Goal: Task Accomplishment & Management: Manage account settings

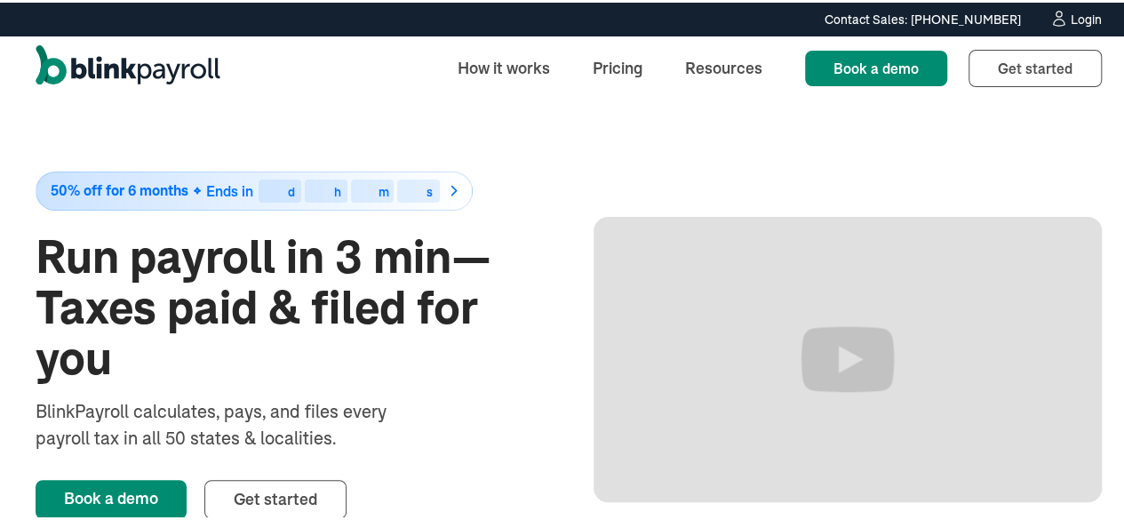
drag, startPoint x: 0, startPoint y: 0, endPoint x: 1072, endPoint y: 10, distance: 1072.0
click at [1072, 11] on div "Login" at bounding box center [1085, 17] width 31 height 12
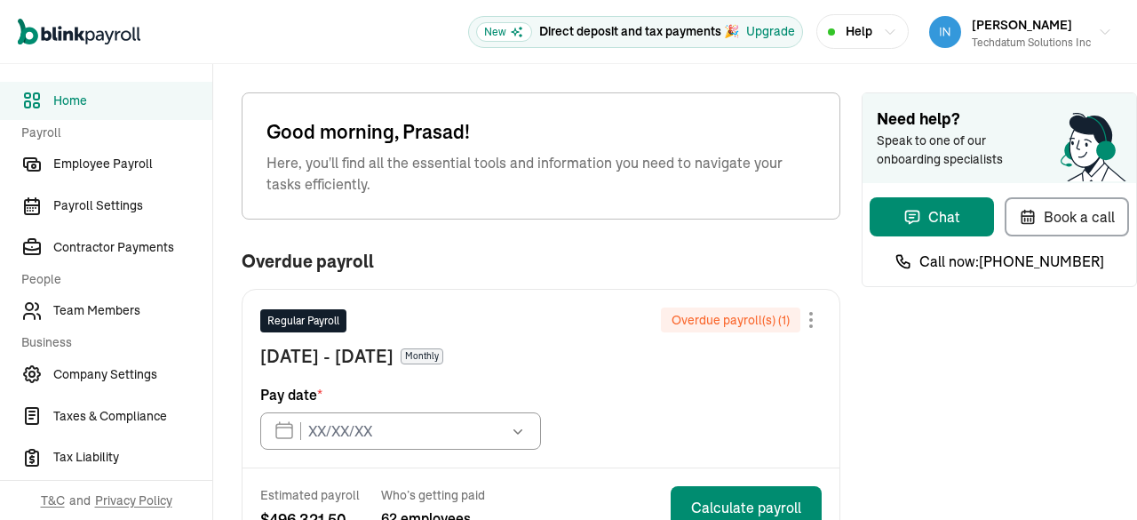
type input "[DATE]"
click at [116, 303] on span "Team Members" at bounding box center [132, 310] width 159 height 19
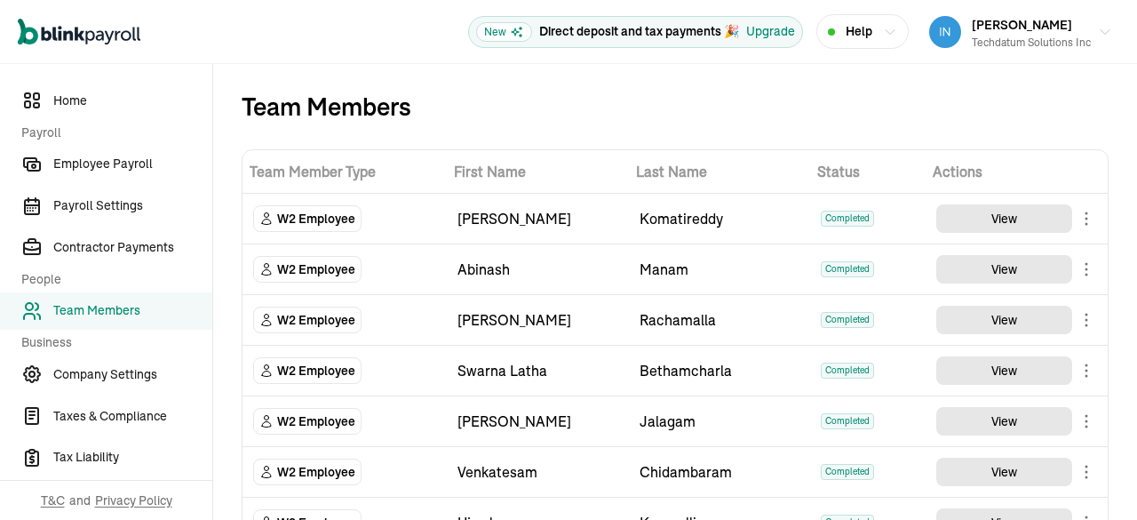
click at [874, 98] on div "Team Members" at bounding box center [675, 106] width 867 height 28
click at [122, 317] on span "Team Members" at bounding box center [132, 310] width 159 height 19
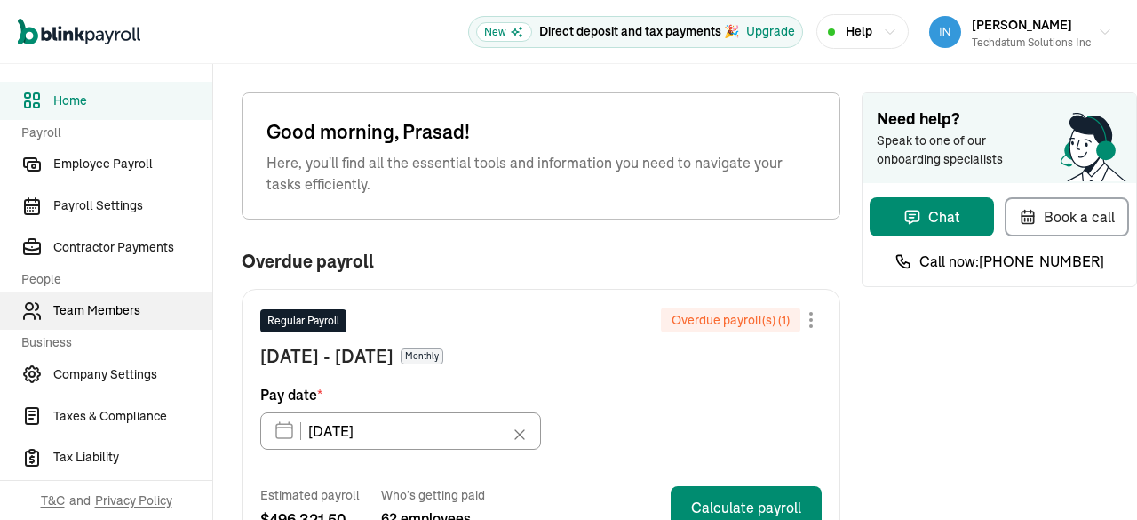
click at [116, 303] on span "Team Members" at bounding box center [132, 310] width 159 height 19
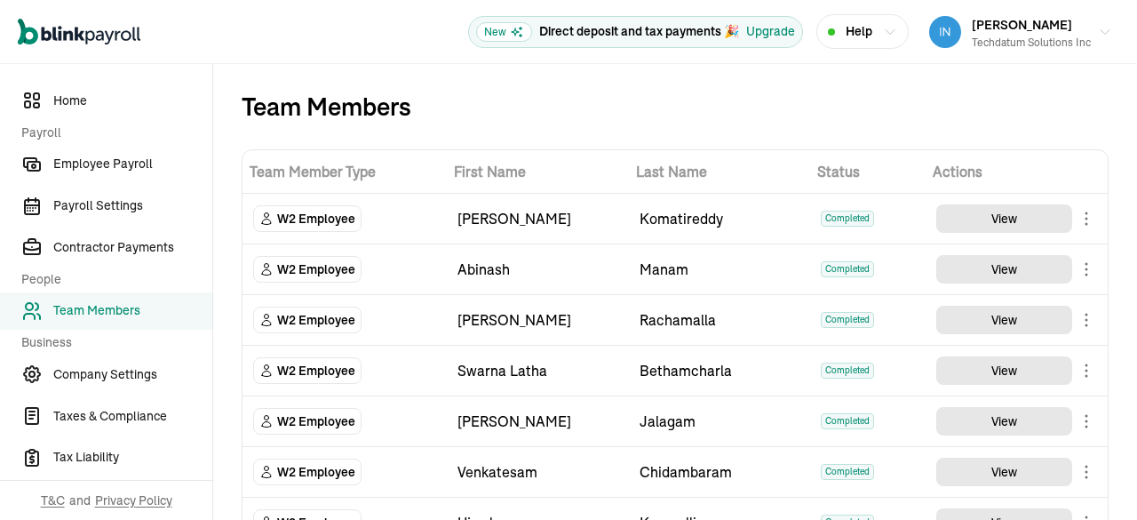
click at [874, 98] on div "Team Members" at bounding box center [675, 106] width 867 height 28
click at [122, 317] on span "Team Members" at bounding box center [132, 310] width 159 height 19
click at [545, 298] on td "[PERSON_NAME]" at bounding box center [538, 320] width 182 height 51
click at [540, 329] on div "[PERSON_NAME]" at bounding box center [537, 319] width 161 height 21
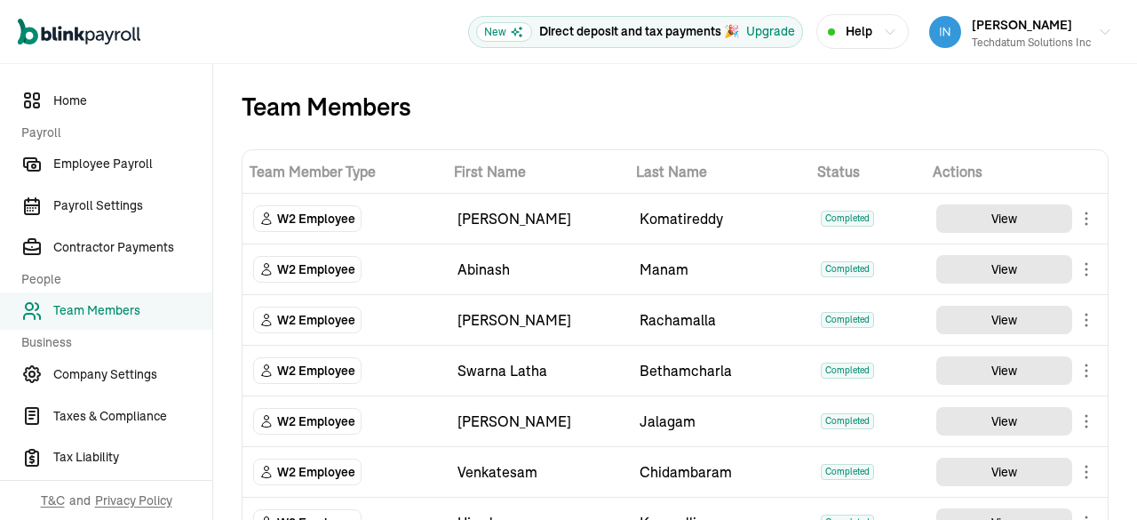
scroll to position [663, 0]
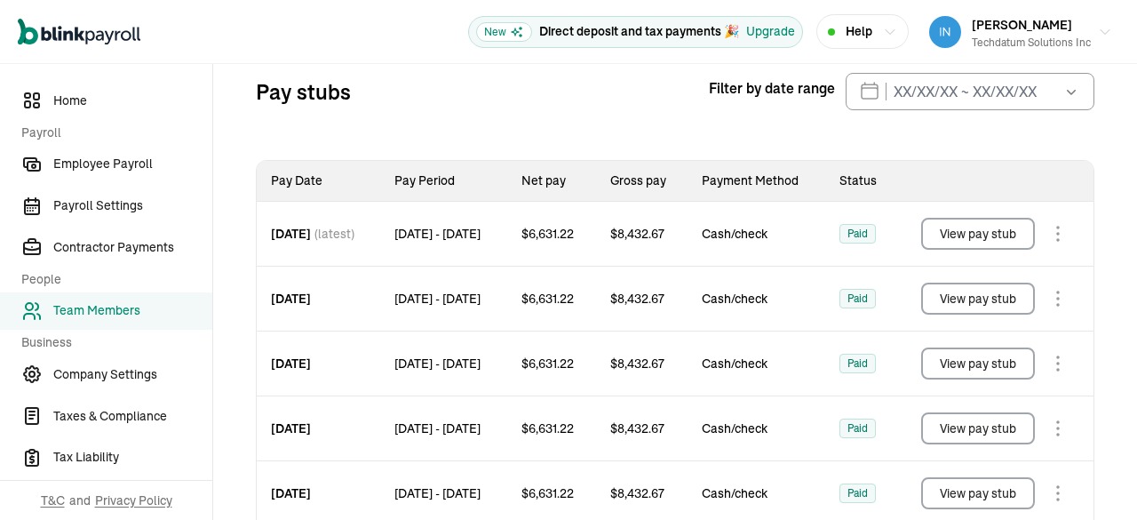
scroll to position [387, 0]
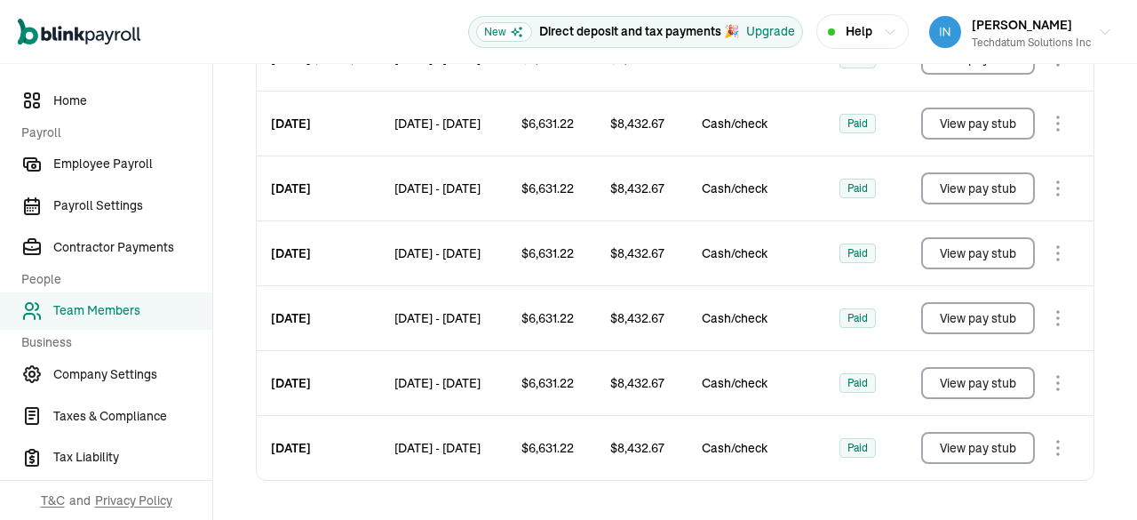
click at [946, 445] on button "View pay stub" at bounding box center [978, 448] width 114 height 32
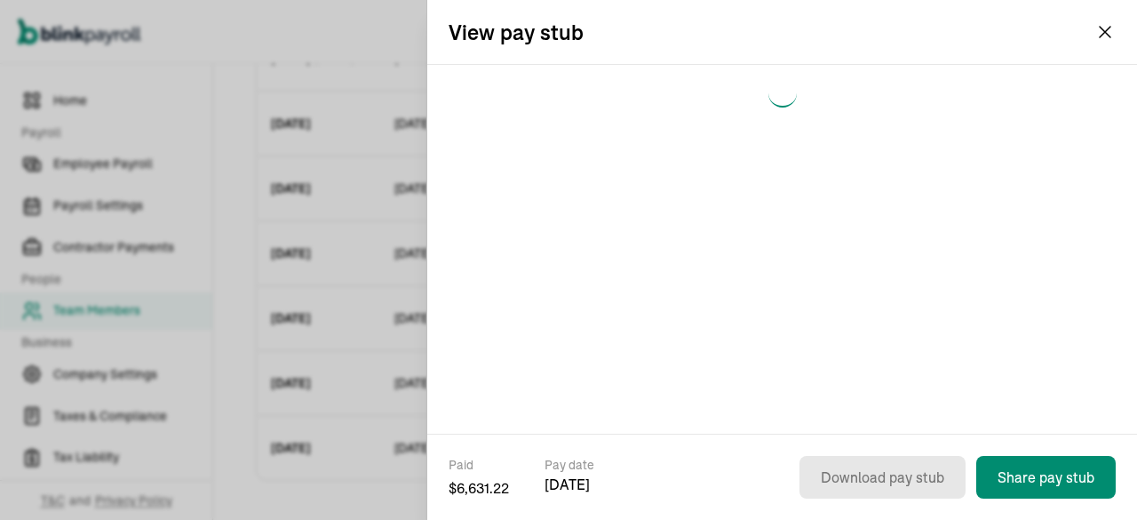
click at [858, 353] on div at bounding box center [782, 249] width 710 height 369
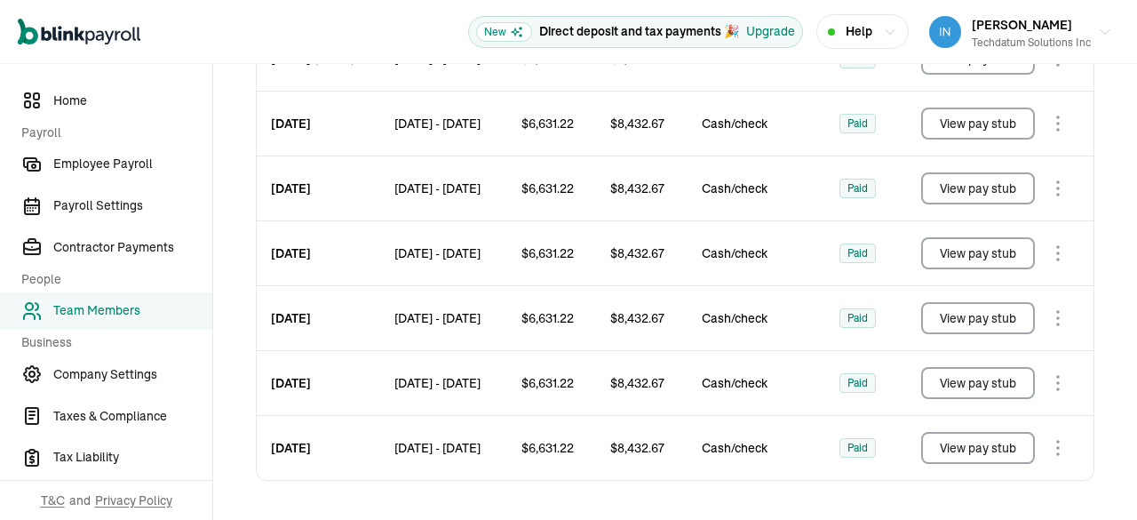
click at [946, 458] on button "View pay stub" at bounding box center [978, 448] width 114 height 32
click at [933, 443] on button "View pay stub" at bounding box center [978, 448] width 114 height 32
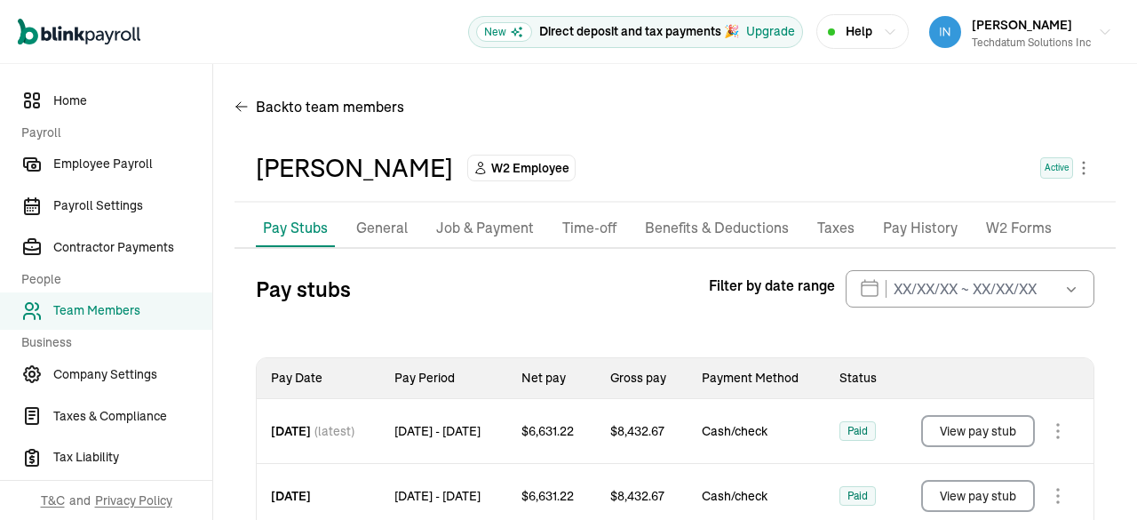
scroll to position [0, 0]
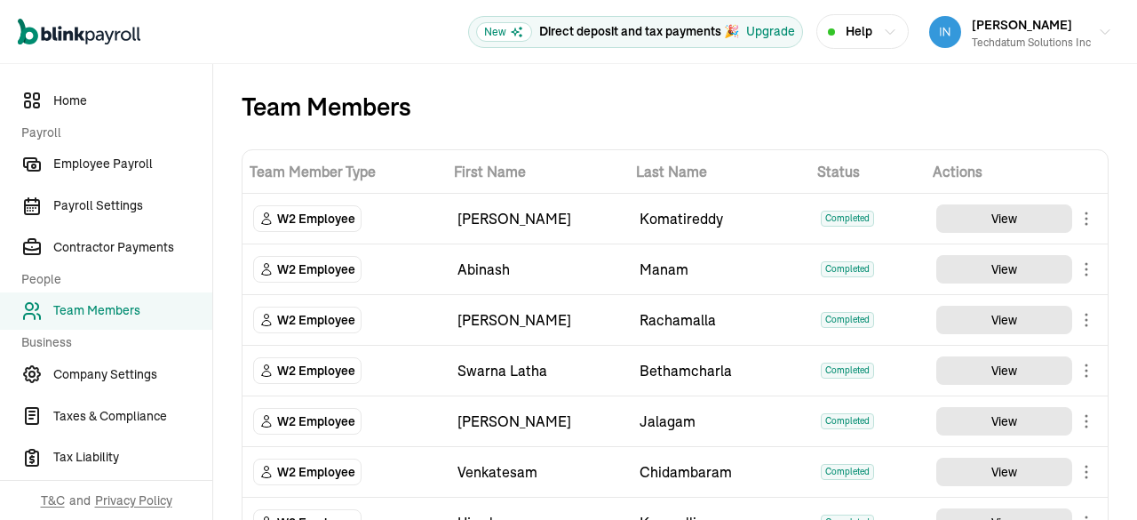
click at [545, 298] on td "[PERSON_NAME]" at bounding box center [538, 320] width 182 height 51
click at [540, 329] on div "[PERSON_NAME]" at bounding box center [537, 319] width 161 height 21
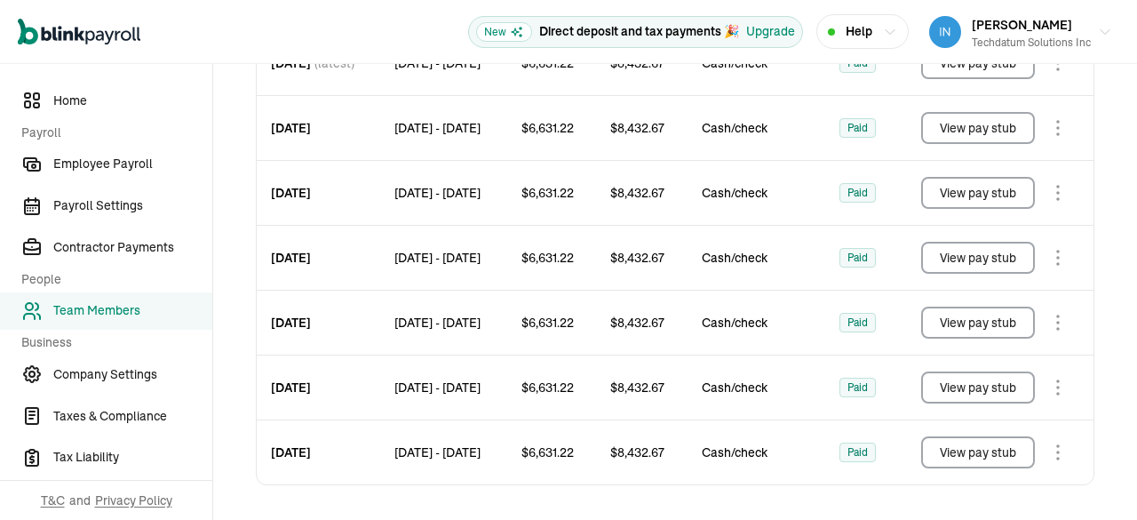
scroll to position [387, 0]
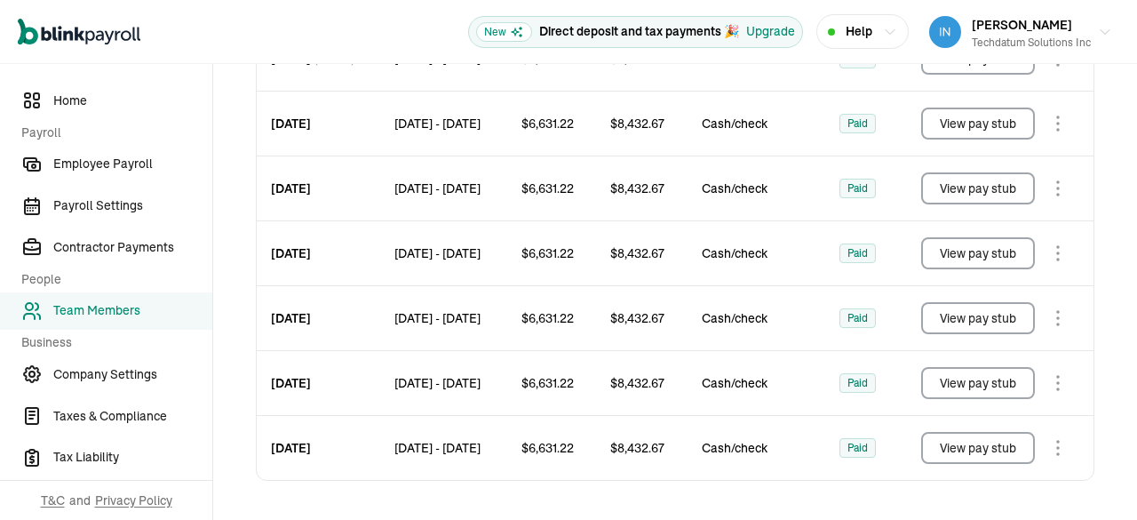
click at [946, 445] on button "View pay stub" at bounding box center [978, 448] width 114 height 32
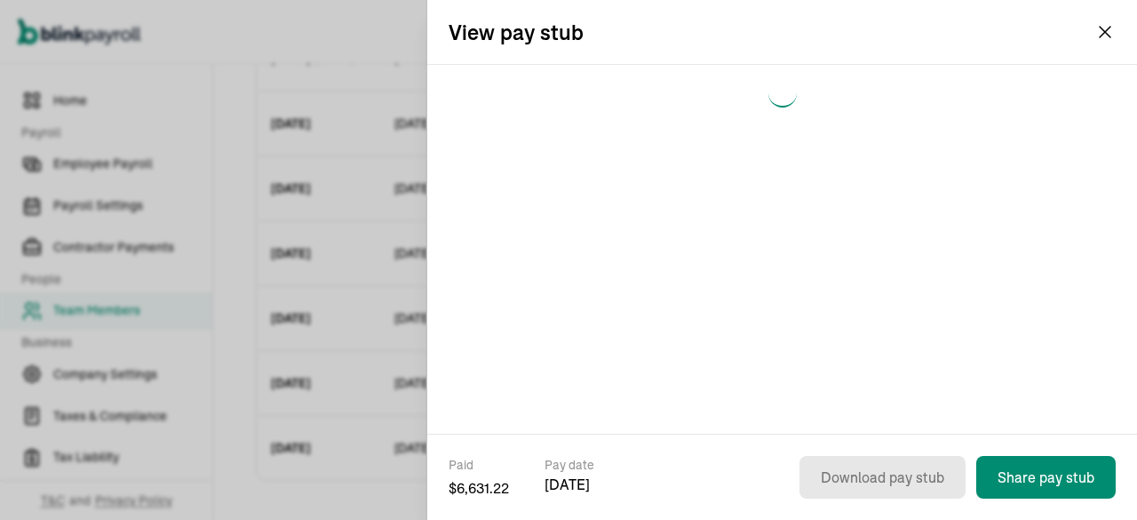
click at [858, 353] on div at bounding box center [782, 249] width 710 height 369
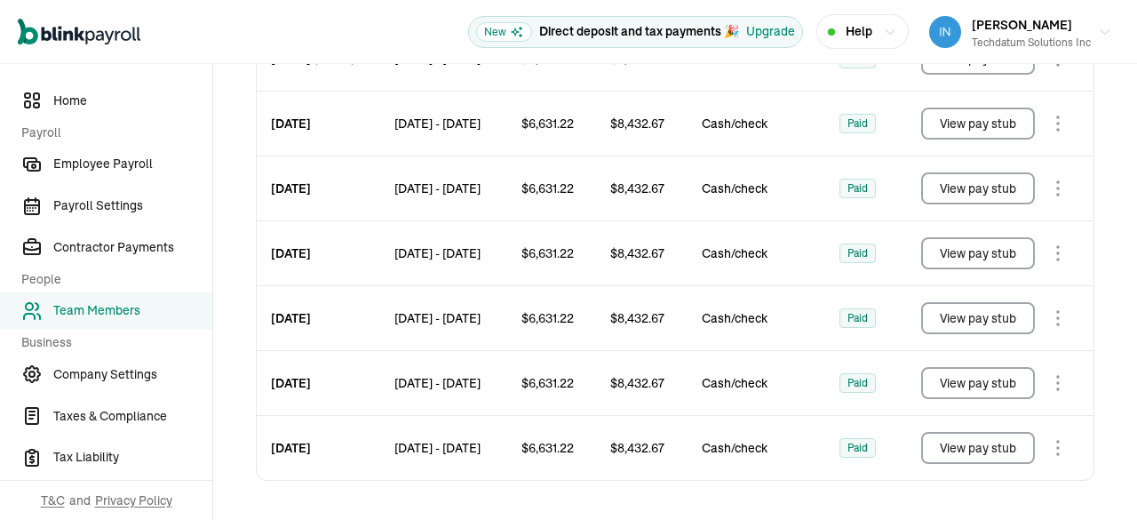
click at [946, 458] on button "View pay stub" at bounding box center [978, 448] width 114 height 32
click at [933, 443] on button "View pay stub" at bounding box center [978, 448] width 114 height 32
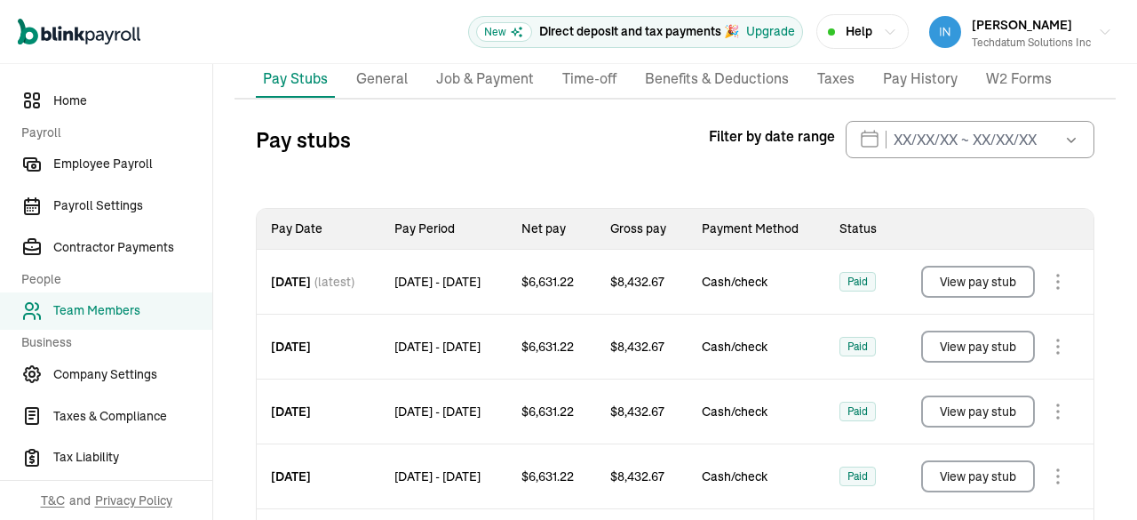
scroll to position [0, 0]
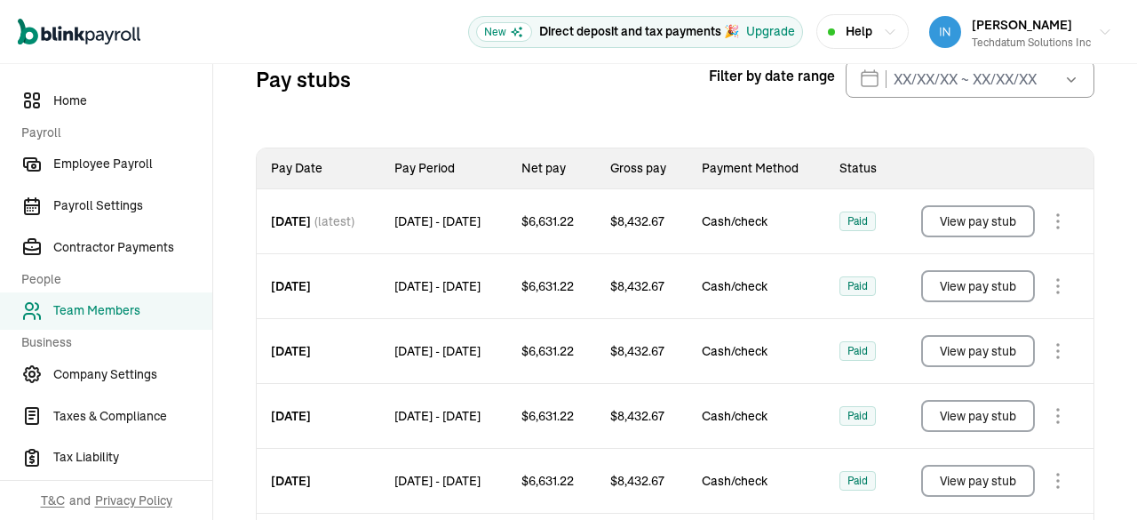
scroll to position [387, 0]
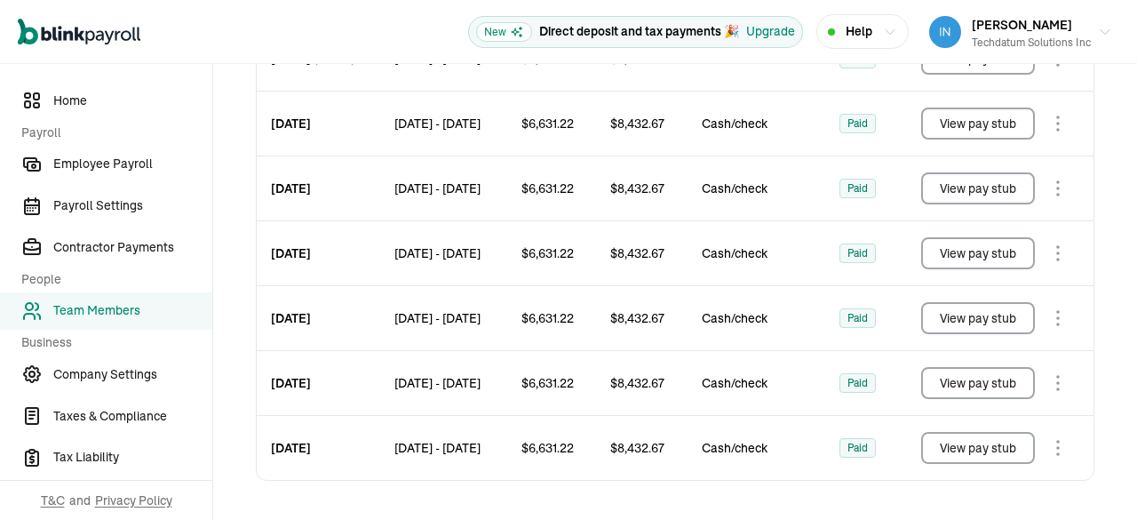
click at [1024, 441] on button "View pay stub" at bounding box center [978, 448] width 114 height 32
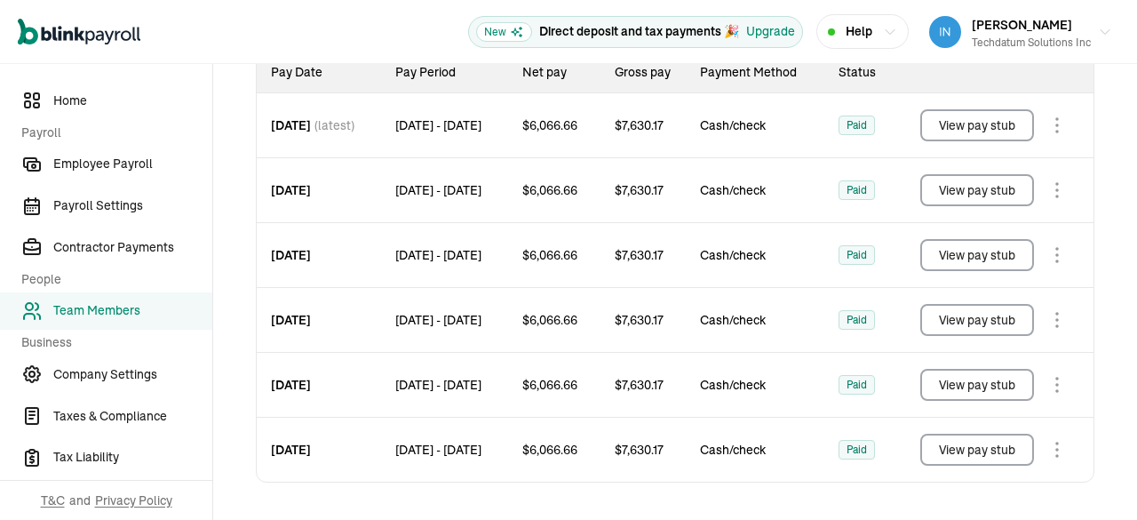
scroll to position [322, 0]
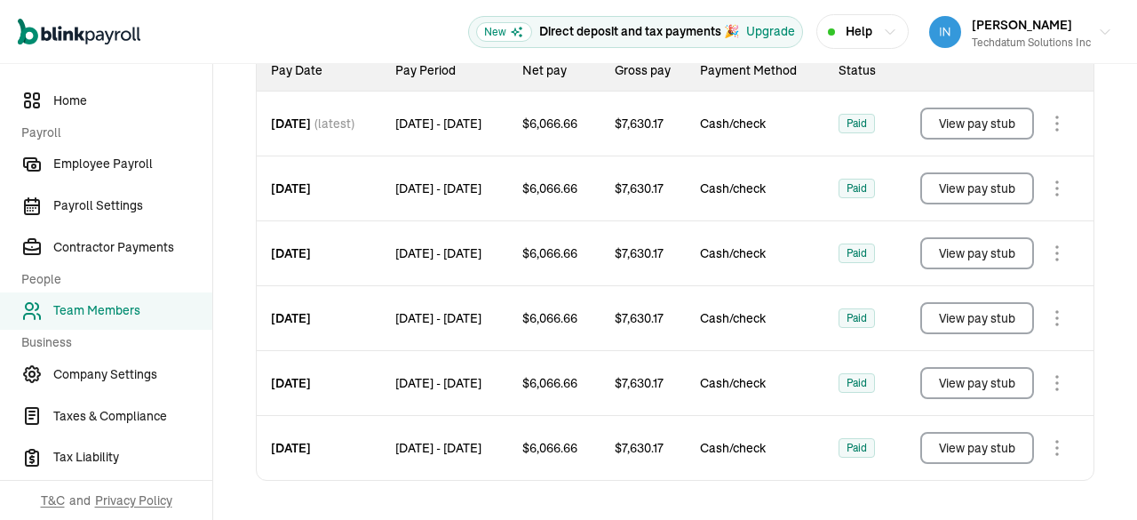
click at [791, 265] on td "Cash/check" at bounding box center [755, 253] width 139 height 65
click at [949, 440] on button "View pay stub" at bounding box center [977, 448] width 114 height 32
click at [957, 449] on button "View pay stub" at bounding box center [977, 448] width 114 height 32
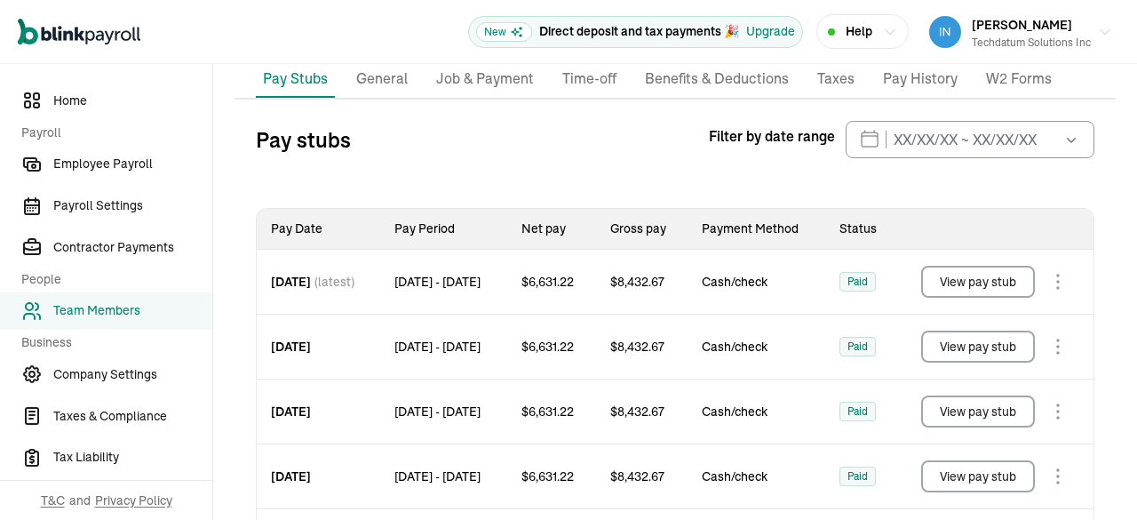
scroll to position [258, 0]
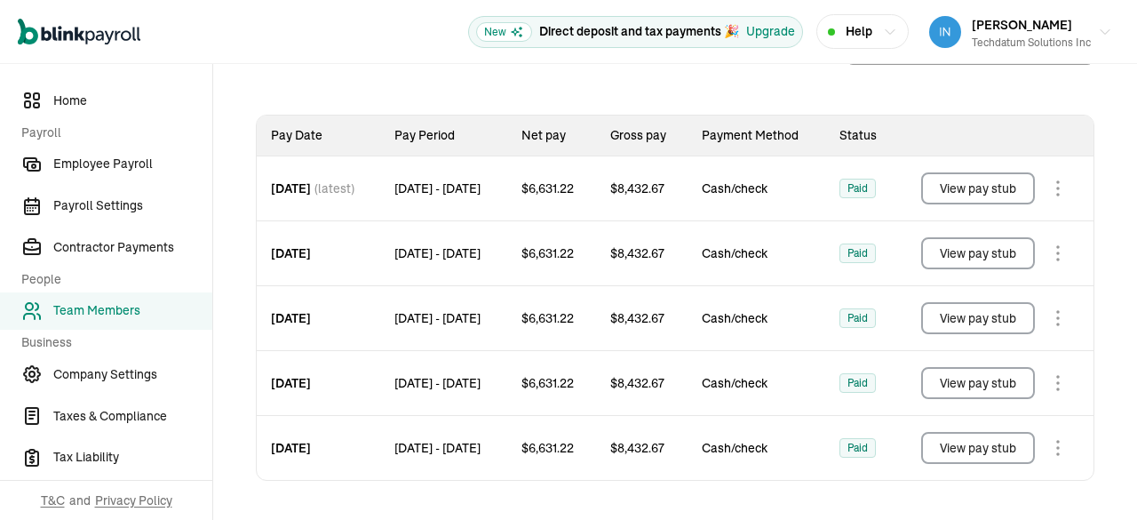
click at [964, 451] on button "View pay stub" at bounding box center [978, 448] width 114 height 32
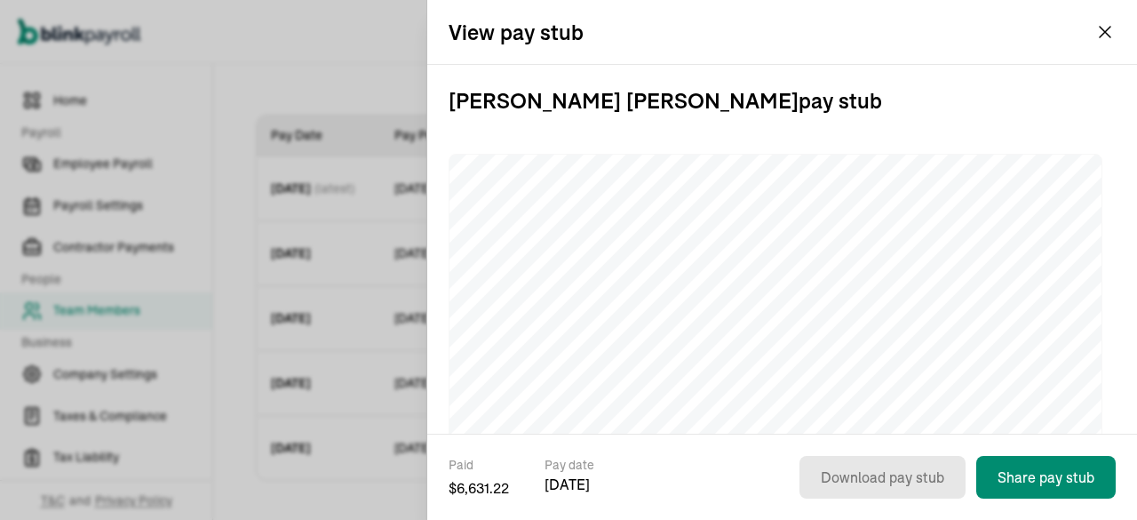
click at [1092, 34] on div "View pay stub" at bounding box center [782, 32] width 710 height 64
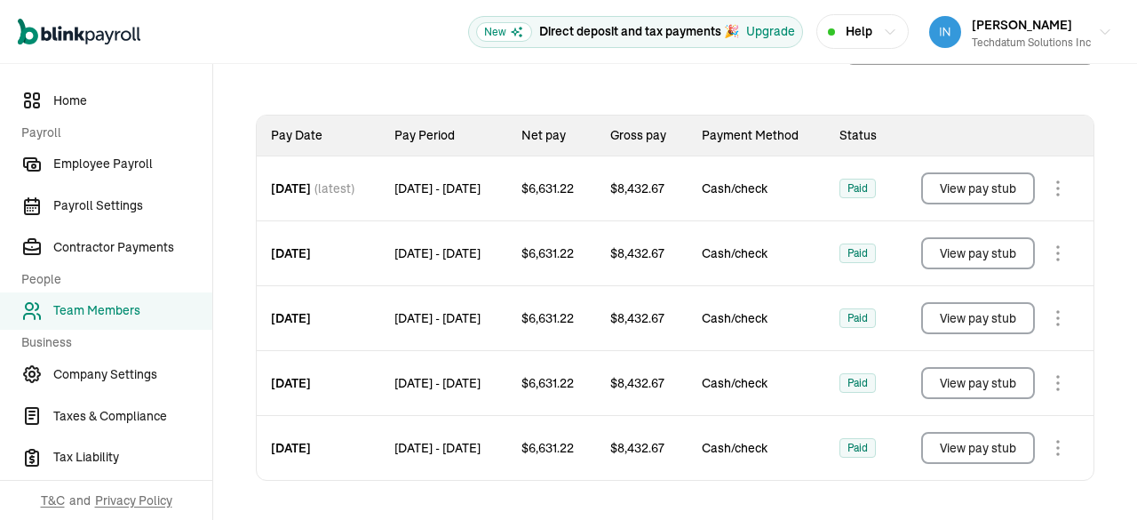
click at [993, 451] on button "View pay stub" at bounding box center [978, 448] width 114 height 32
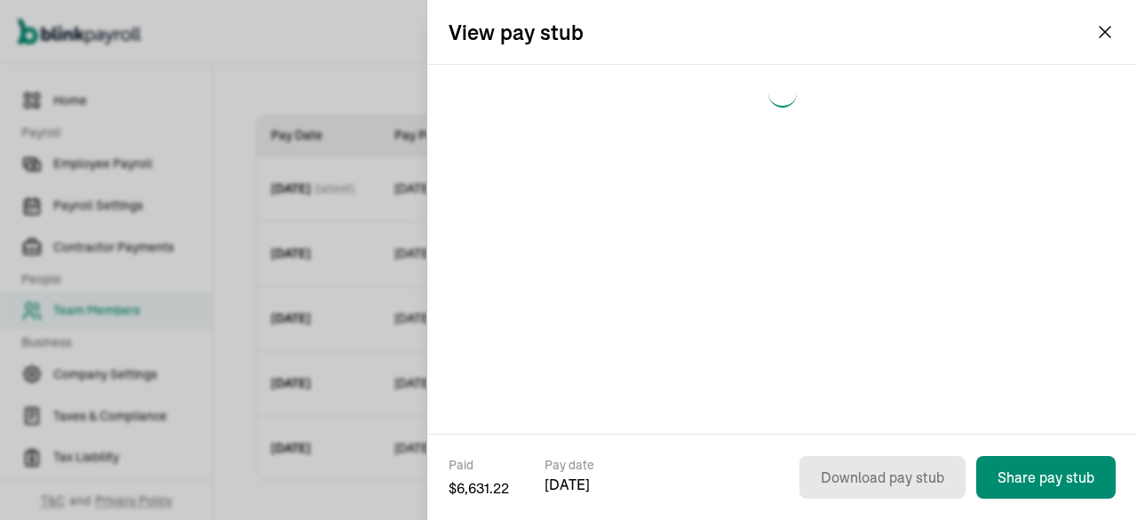
click at [1091, 38] on div "View pay stub" at bounding box center [782, 32] width 710 height 64
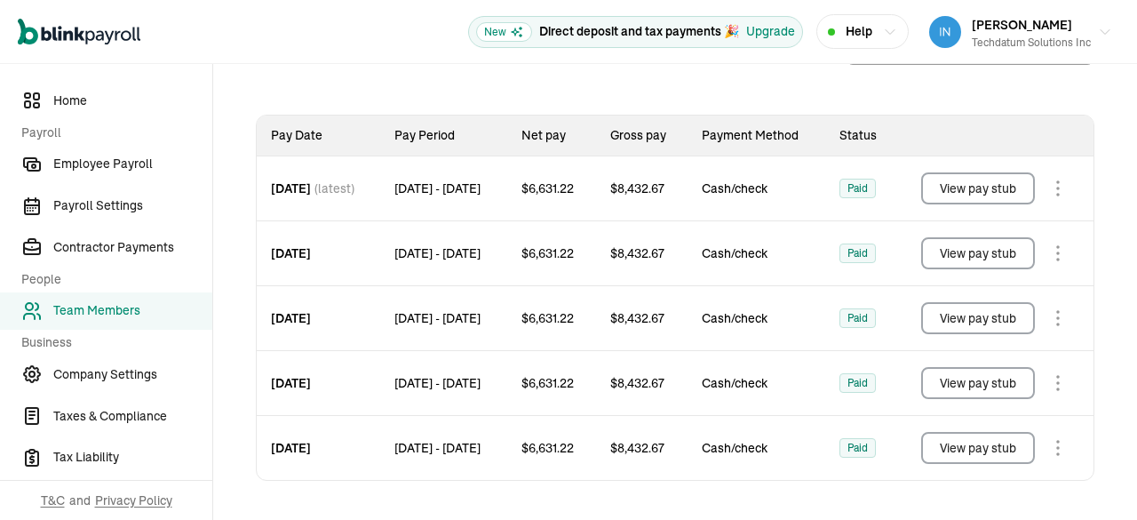
click at [941, 450] on button "View pay stub" at bounding box center [978, 448] width 114 height 32
click at [977, 441] on button "View pay stub" at bounding box center [978, 448] width 114 height 32
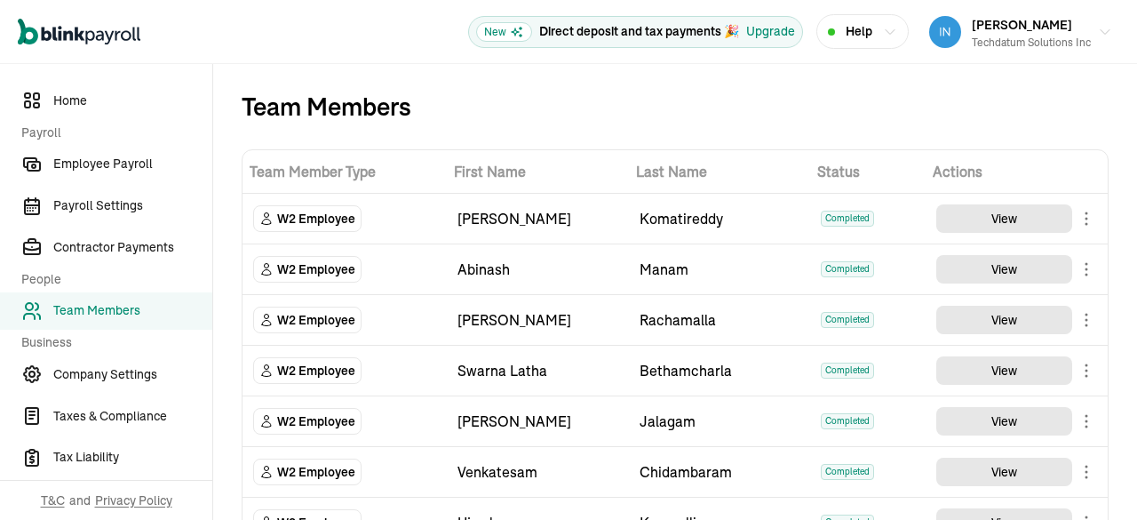
scroll to position [1870, 0]
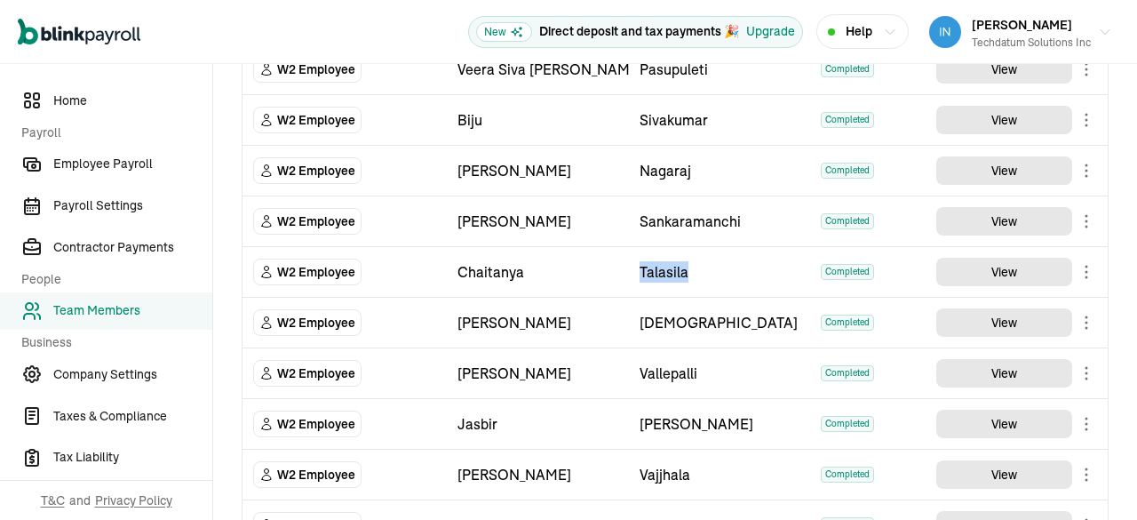
click at [725, 313] on div "[DEMOGRAPHIC_DATA]" at bounding box center [719, 322] width 161 height 21
click at [706, 273] on td "Talasila" at bounding box center [720, 272] width 182 height 51
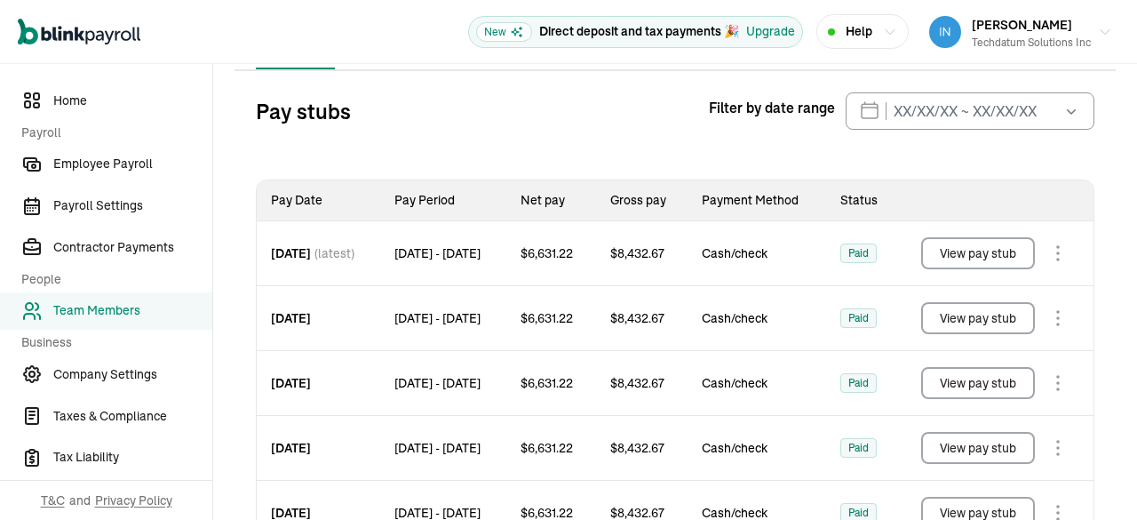
scroll to position [304, 0]
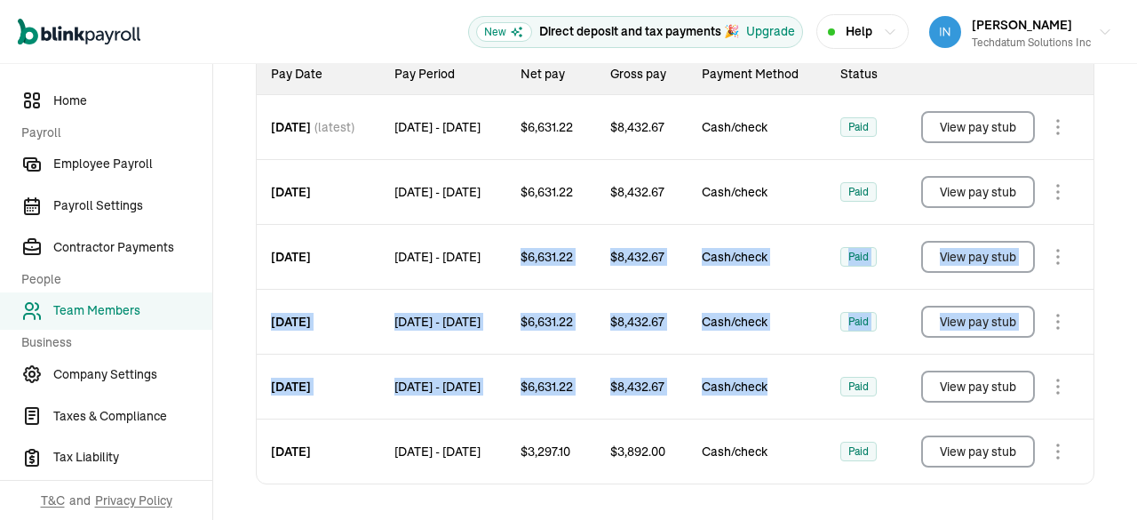
drag, startPoint x: 555, startPoint y: 285, endPoint x: 834, endPoint y: 379, distance: 294.3
click at [834, 379] on tbody "[DATE] (latest) [DATE] - [DATE] $ 6,631.22 $ 8,432.67 Cash/check Paid View pay …" at bounding box center [675, 289] width 837 height 389
click at [805, 377] on span "Cash/check" at bounding box center [757, 386] width 110 height 18
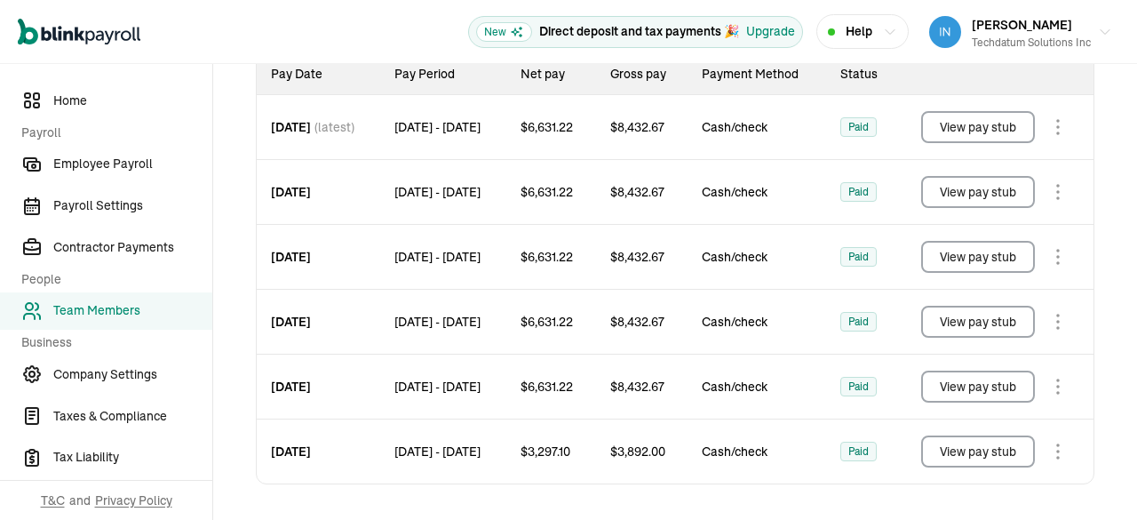
click at [952, 448] on button "View pay stub" at bounding box center [978, 451] width 114 height 32
click at [970, 383] on button "View pay stub" at bounding box center [978, 386] width 114 height 32
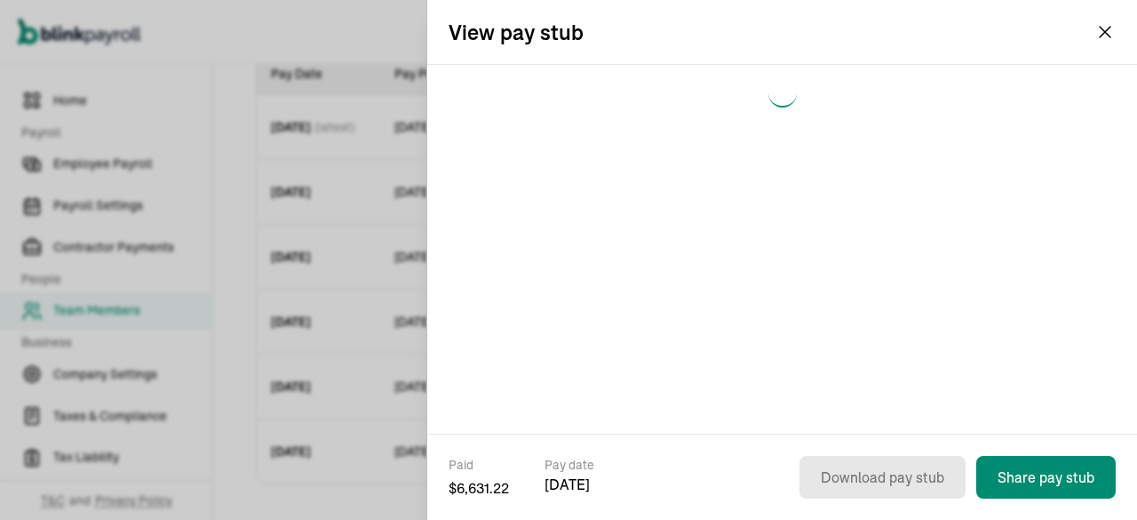
click at [764, 337] on div at bounding box center [782, 249] width 710 height 369
click at [766, 335] on div at bounding box center [782, 249] width 710 height 369
click at [766, 334] on div at bounding box center [782, 249] width 710 height 369
click at [767, 332] on div at bounding box center [782, 249] width 710 height 369
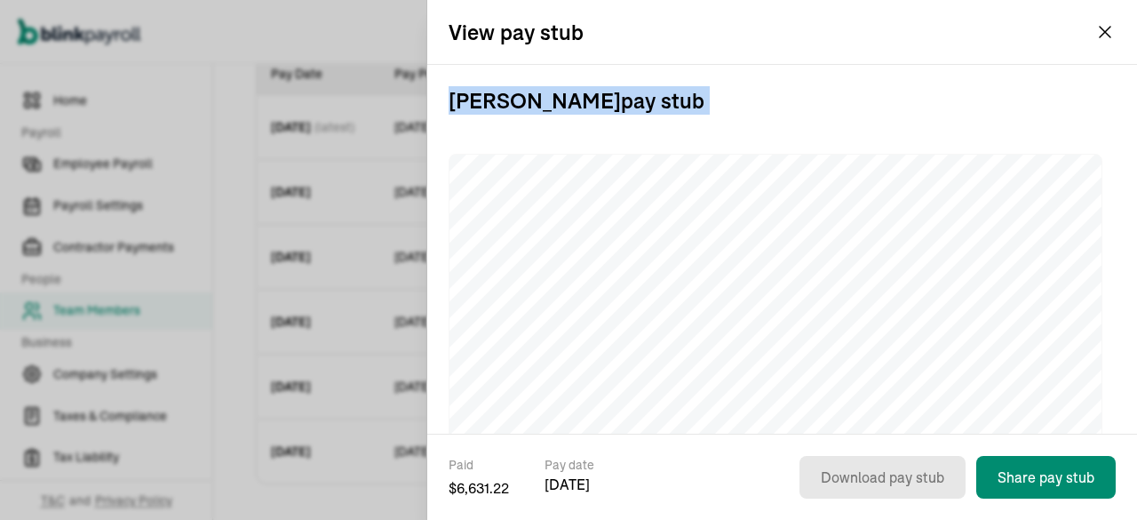
click at [893, 121] on h3 "[PERSON_NAME] pay stub" at bounding box center [782, 100] width 667 height 71
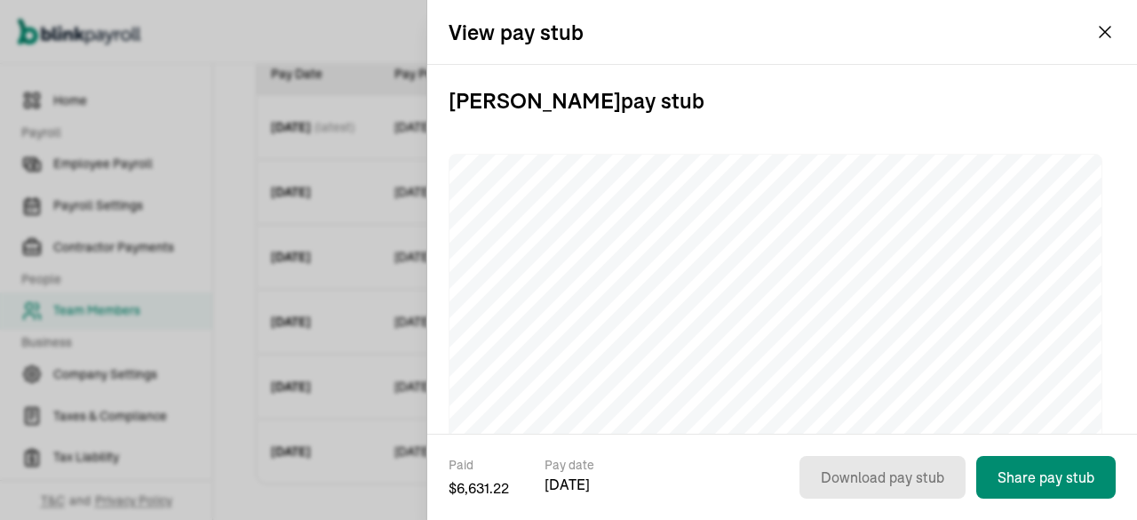
click at [1091, 39] on div "View pay stub" at bounding box center [782, 32] width 710 height 64
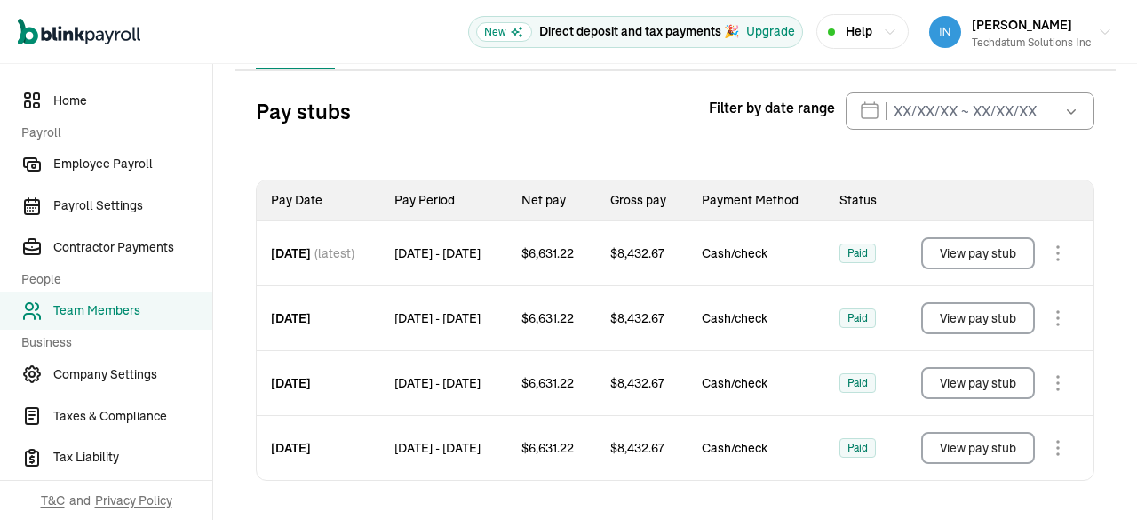
scroll to position [194, 0]
click at [987, 445] on button "View pay stub" at bounding box center [978, 448] width 114 height 32
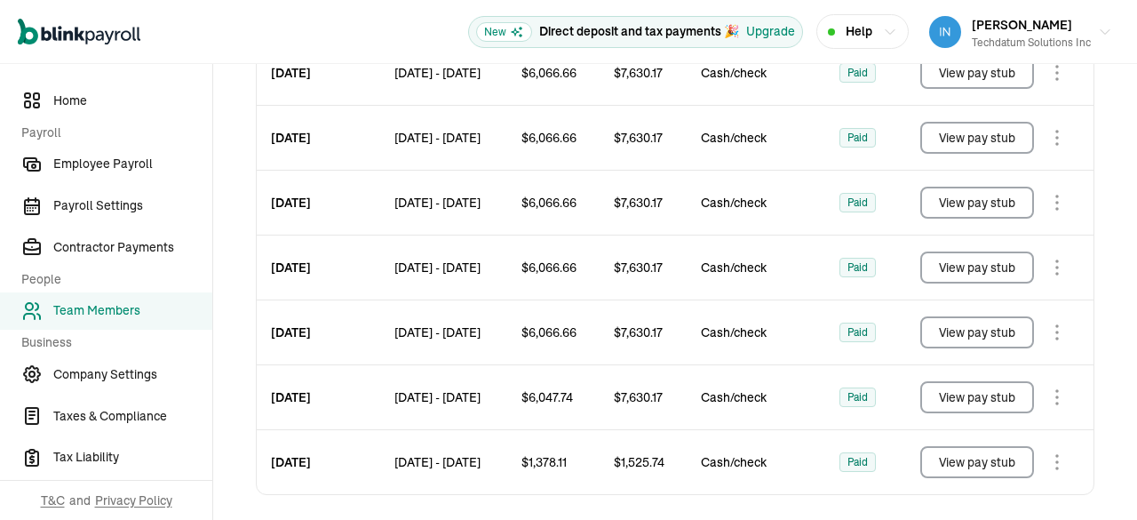
scroll to position [581, 0]
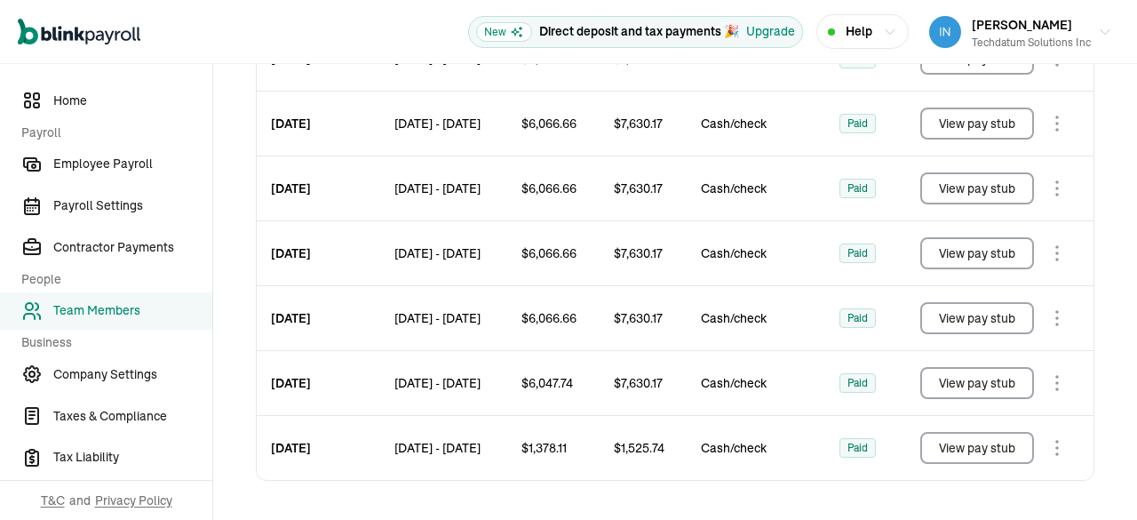
click at [940, 333] on button "View pay stub" at bounding box center [977, 318] width 114 height 32
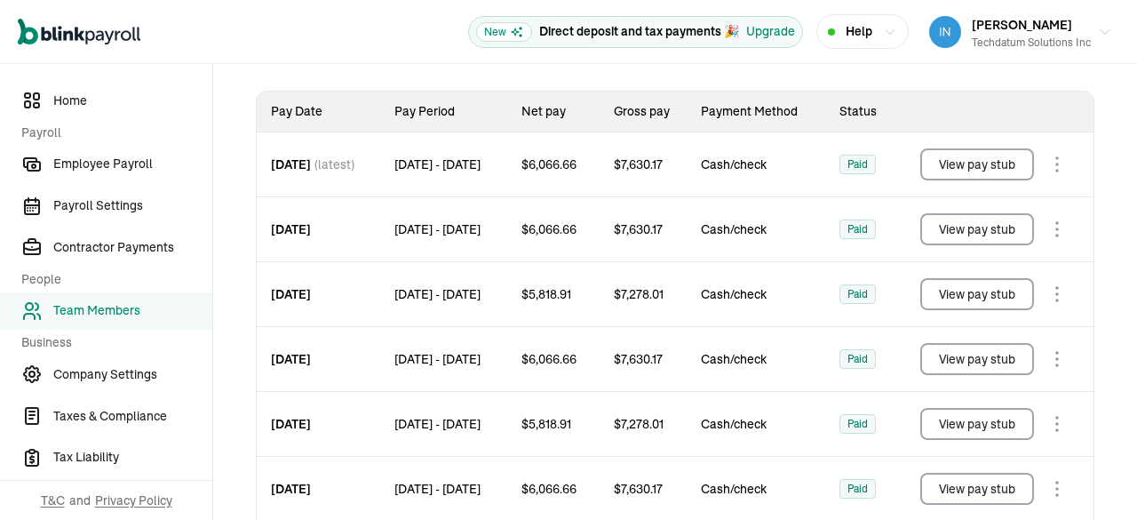
scroll to position [387, 0]
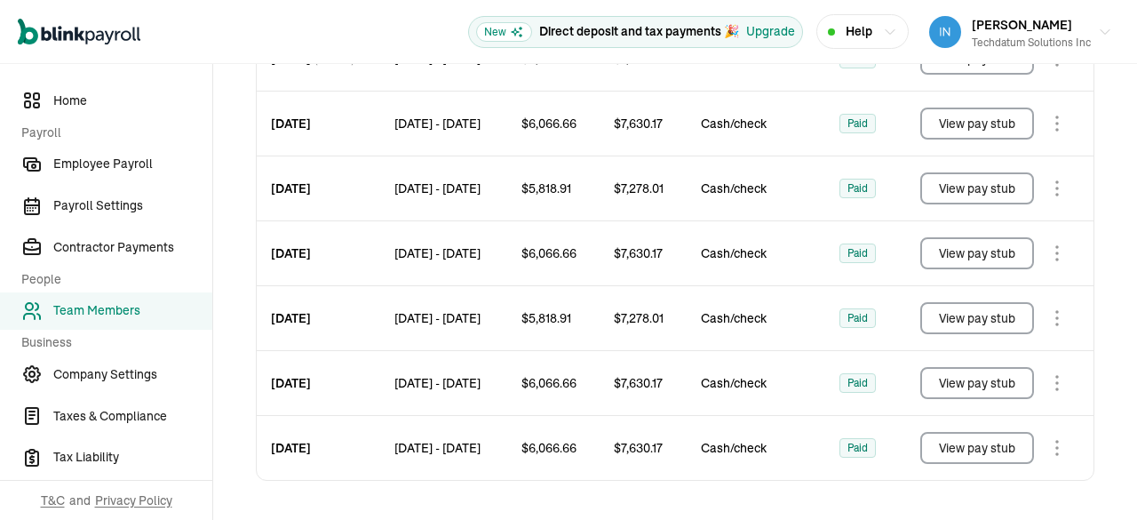
click at [952, 465] on td "View pay stub" at bounding box center [995, 448] width 196 height 65
click at [952, 461] on button "View pay stub" at bounding box center [977, 448] width 114 height 32
click at [970, 450] on button "View pay stub" at bounding box center [977, 448] width 114 height 32
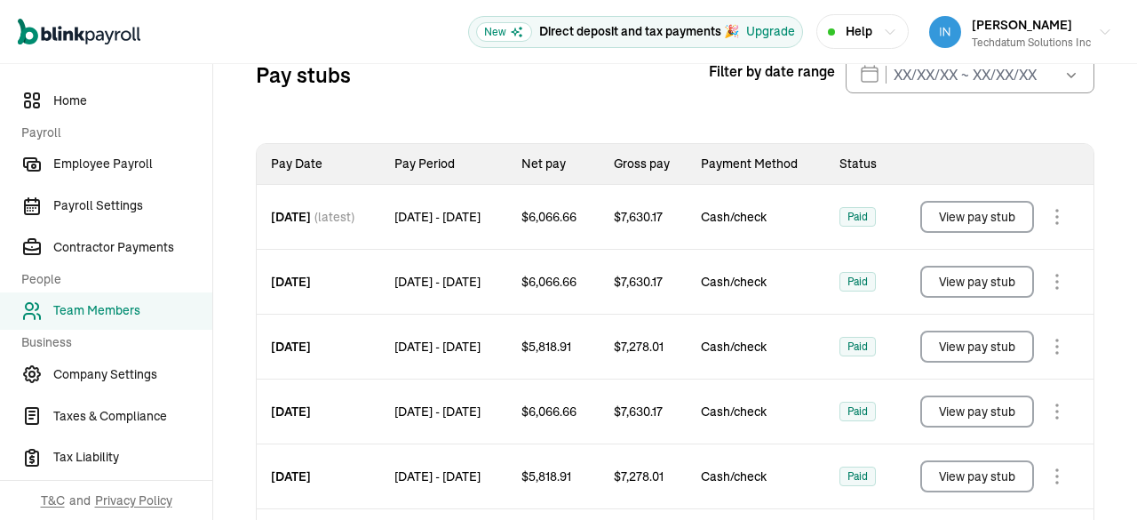
scroll to position [121, 0]
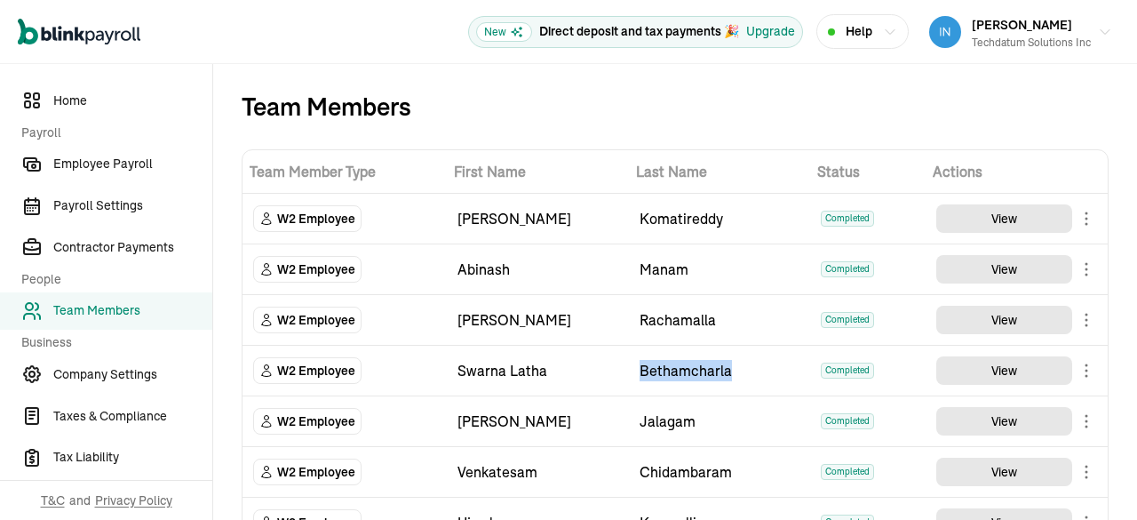
click at [977, 385] on td "View" at bounding box center [1016, 370] width 182 height 51
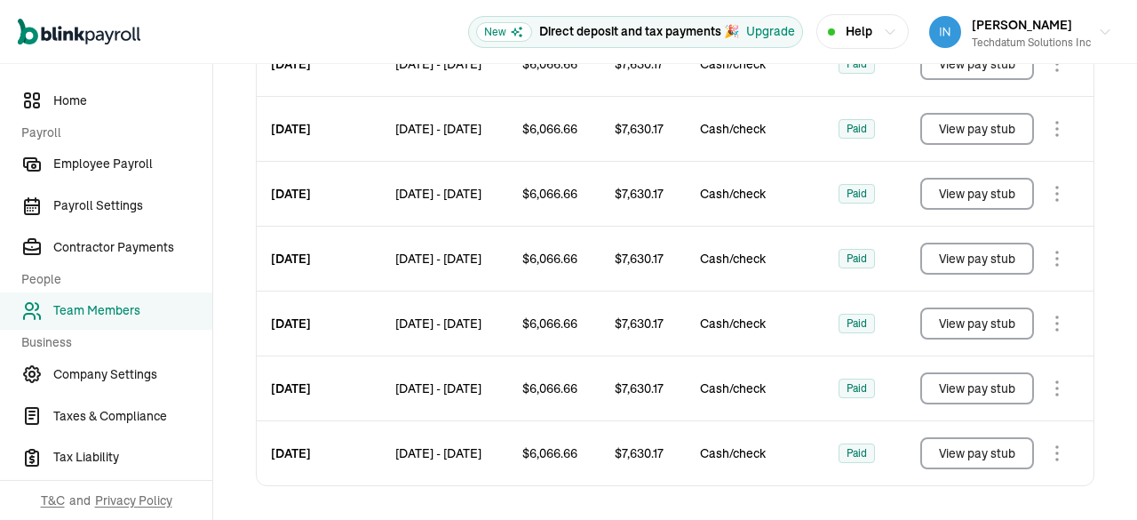
scroll to position [451, 0]
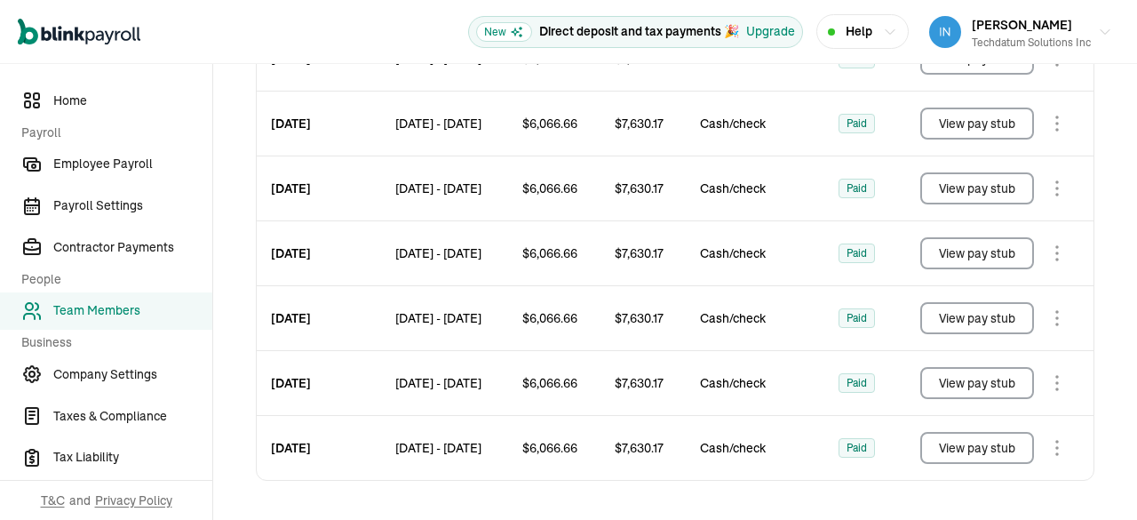
click at [997, 461] on button "View pay stub" at bounding box center [977, 448] width 114 height 32
click at [1001, 445] on button "View pay stub" at bounding box center [977, 448] width 114 height 32
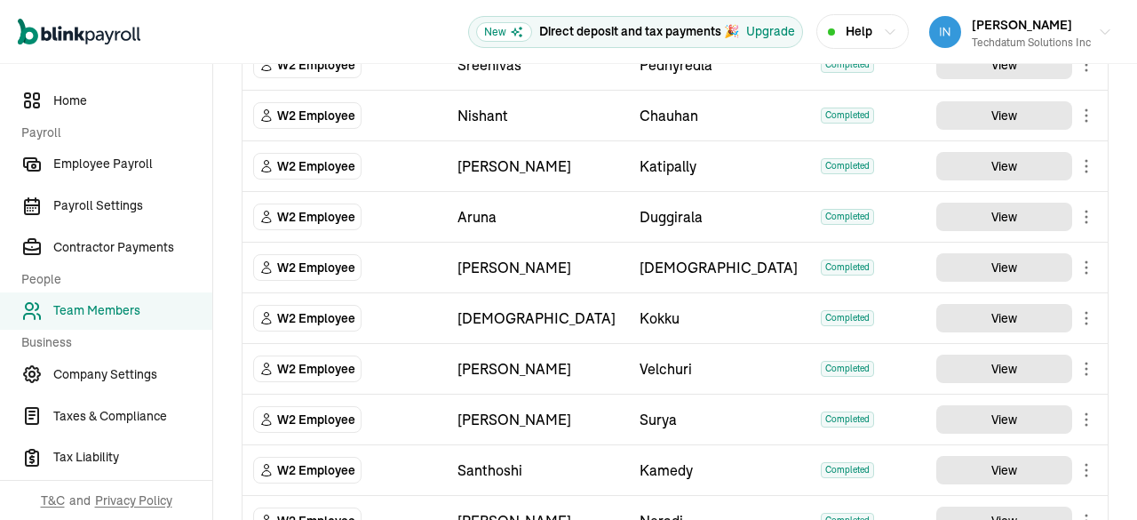
scroll to position [1920, 0]
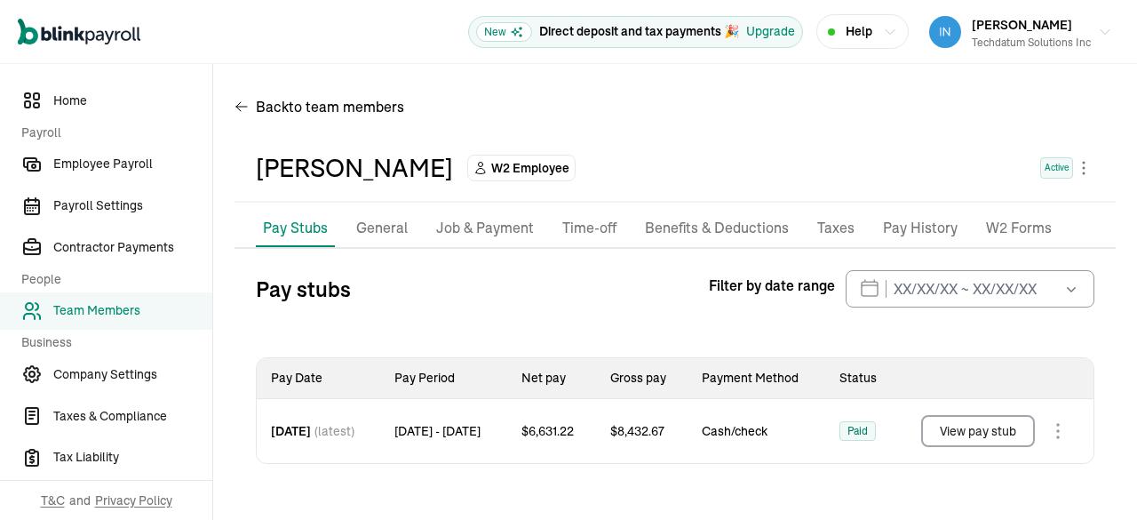
click at [956, 436] on button "View pay stub" at bounding box center [978, 431] width 114 height 32
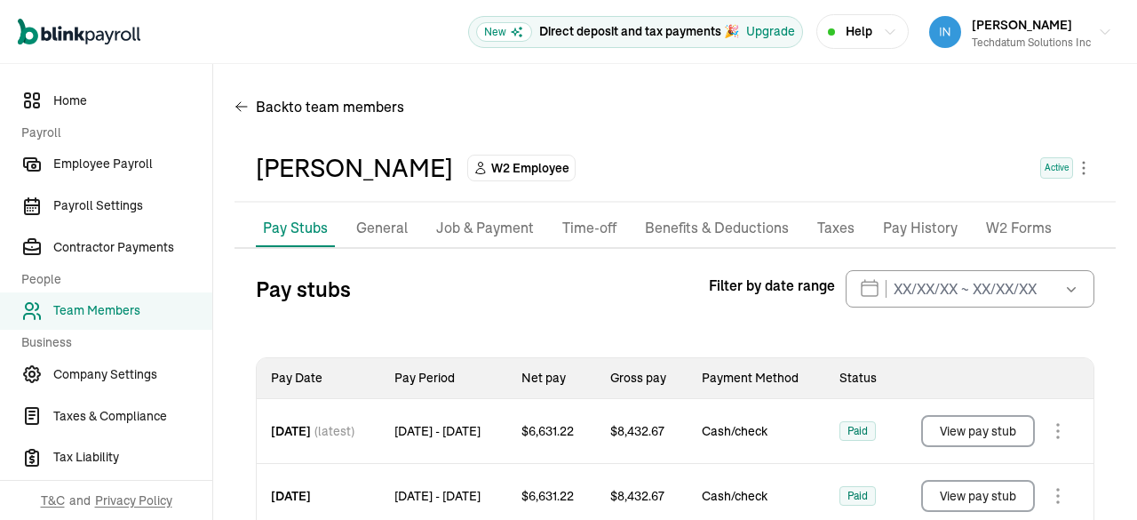
scroll to position [129, 0]
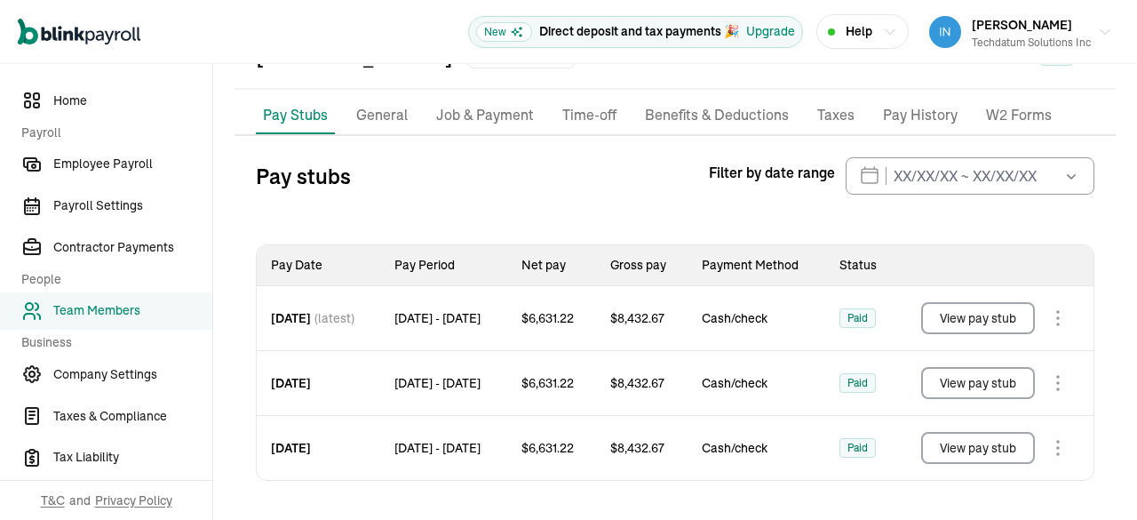
click at [959, 452] on button "View pay stub" at bounding box center [978, 448] width 114 height 32
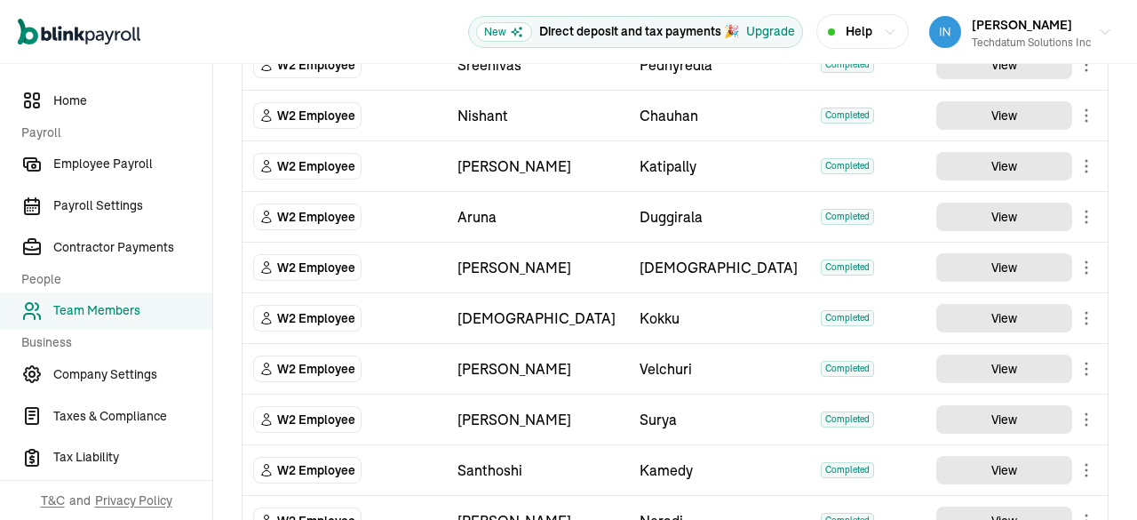
scroll to position [1920, 0]
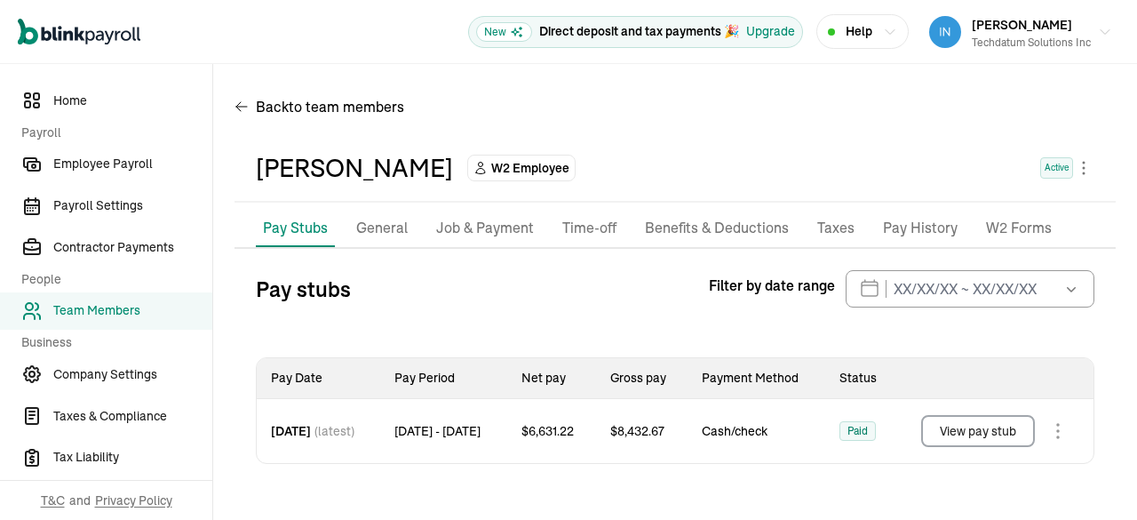
click at [966, 442] on button "View pay stub" at bounding box center [978, 431] width 114 height 32
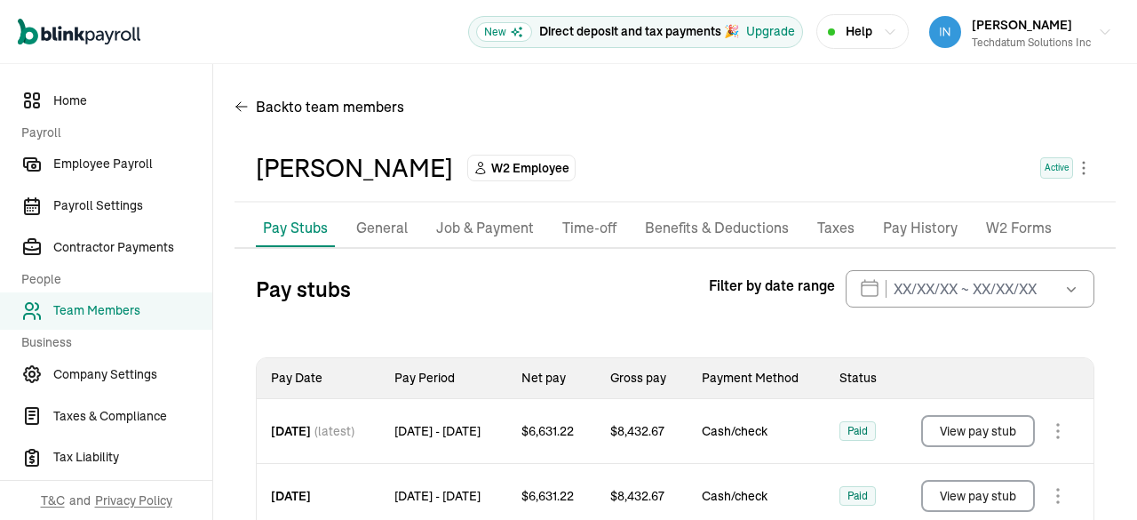
scroll to position [129, 0]
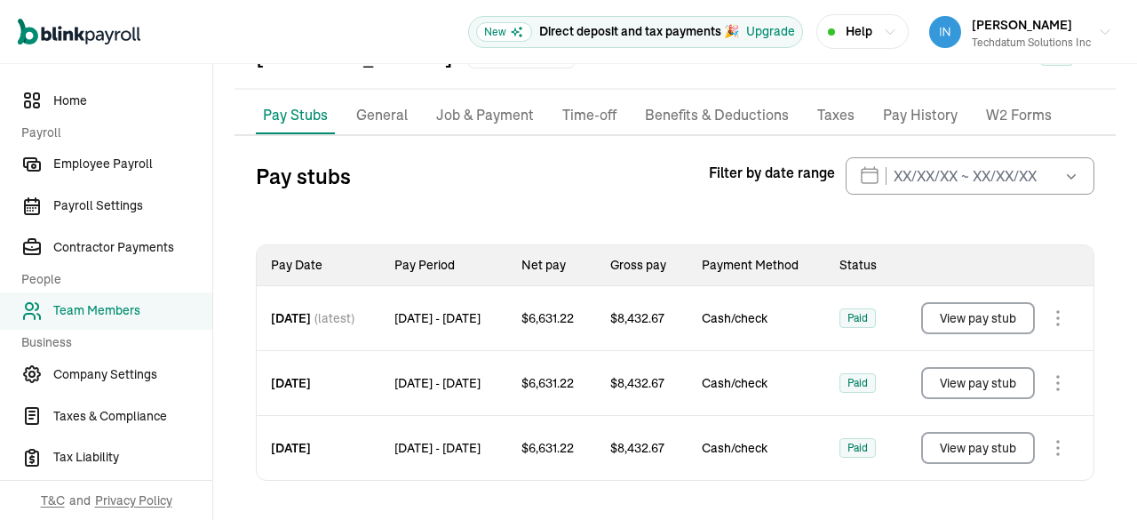
click at [928, 445] on button "View pay stub" at bounding box center [978, 448] width 114 height 32
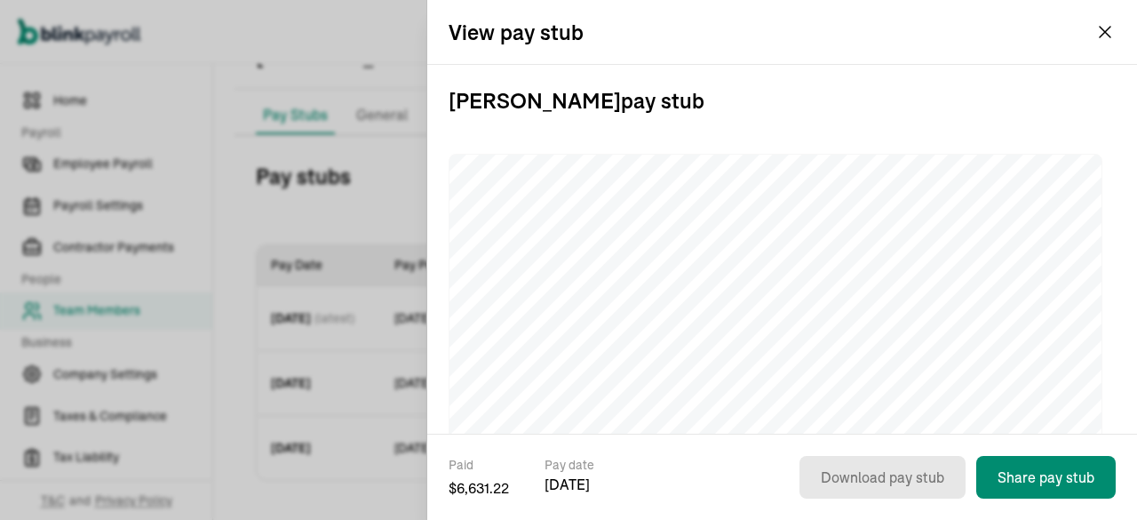
click at [1107, 49] on div "View pay stub" at bounding box center [782, 32] width 710 height 64
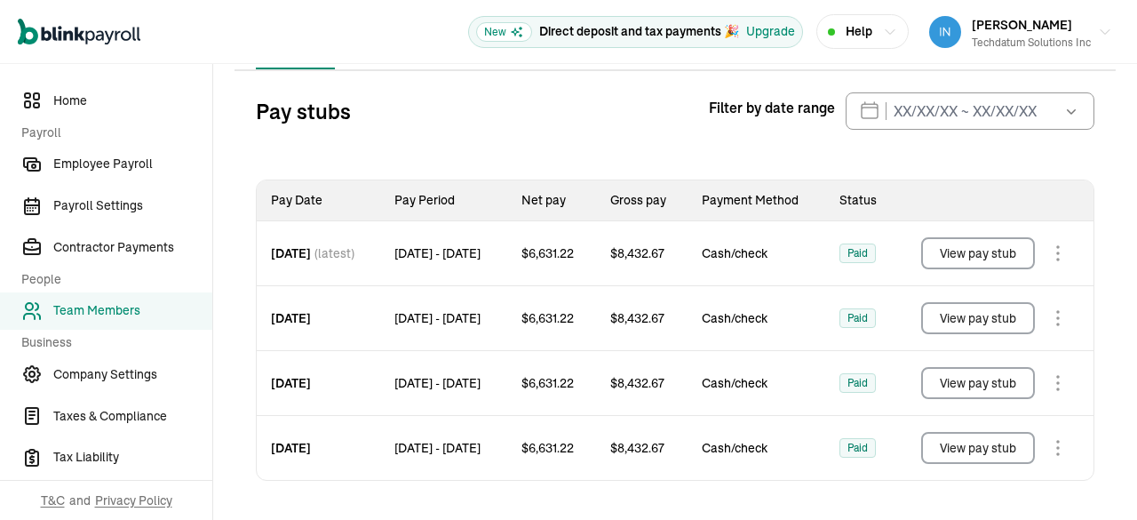
scroll to position [194, 0]
click at [1004, 445] on button "View pay stub" at bounding box center [978, 448] width 114 height 32
click at [925, 448] on button "View pay stub" at bounding box center [978, 448] width 114 height 32
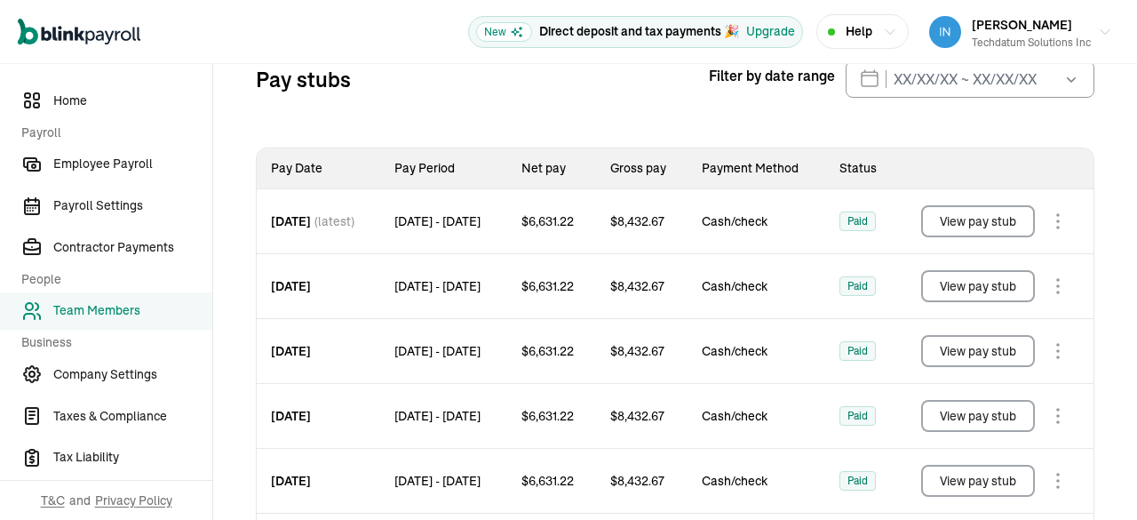
scroll to position [387, 0]
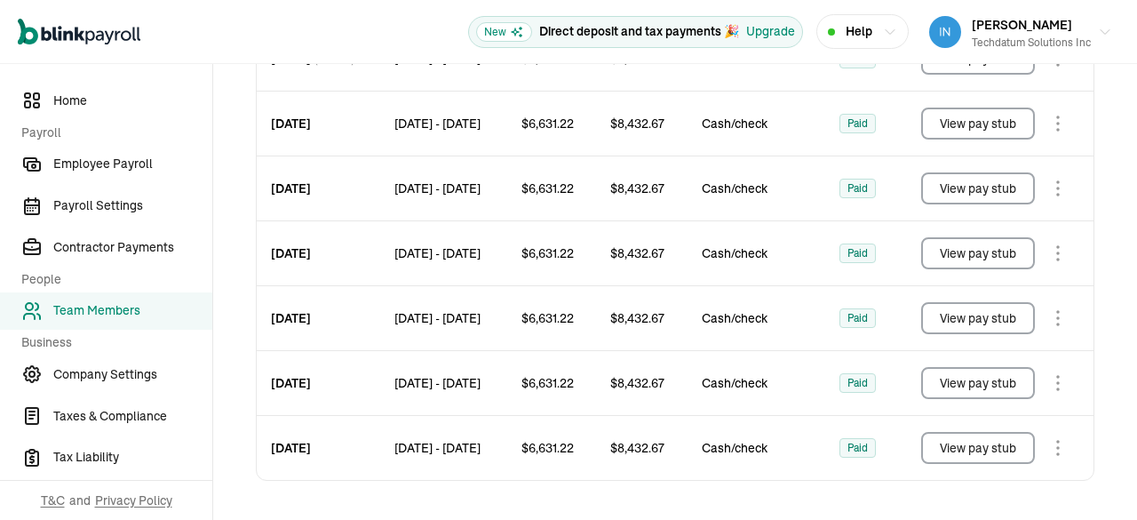
click at [1024, 441] on button "View pay stub" at bounding box center [978, 448] width 114 height 32
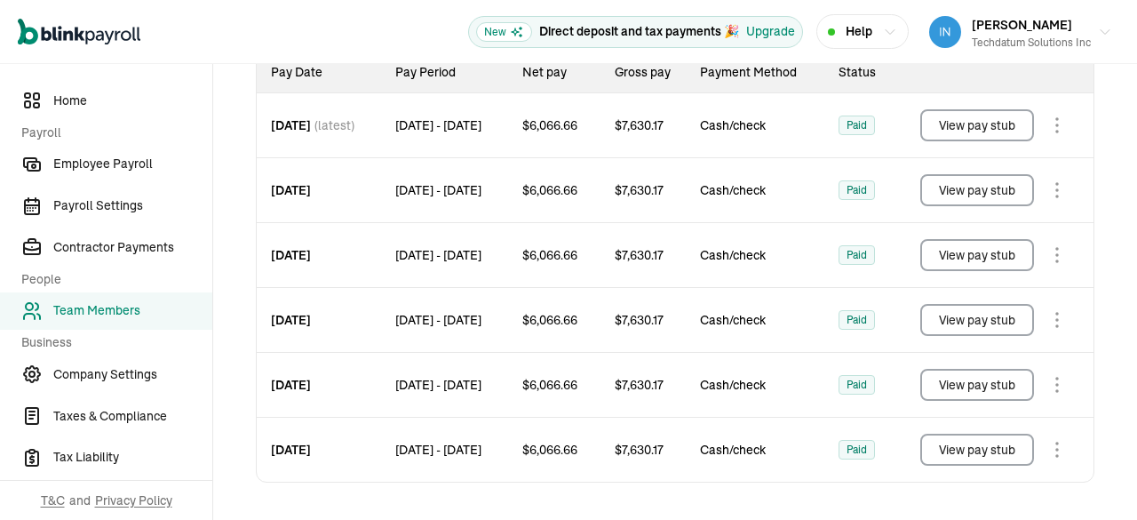
scroll to position [322, 0]
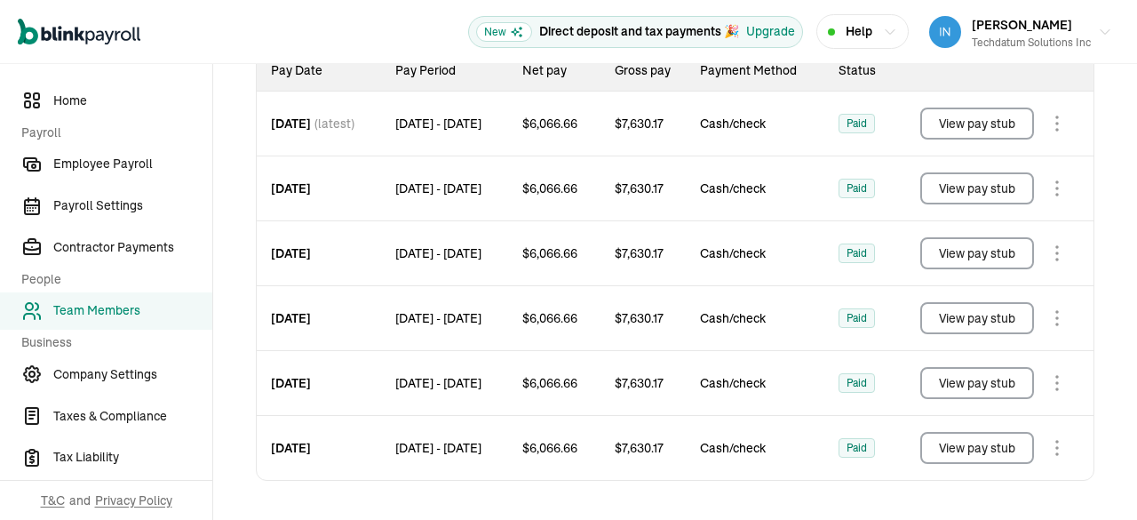
click at [791, 265] on td "Cash/check" at bounding box center [755, 253] width 139 height 65
click at [949, 440] on button "View pay stub" at bounding box center [977, 448] width 114 height 32
click at [957, 449] on button "View pay stub" at bounding box center [977, 448] width 114 height 32
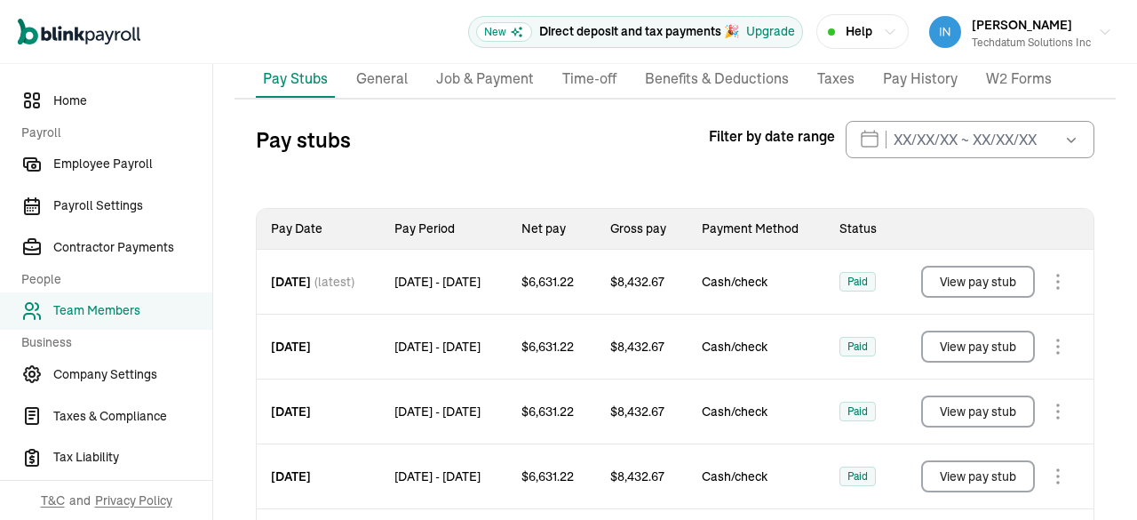
scroll to position [258, 0]
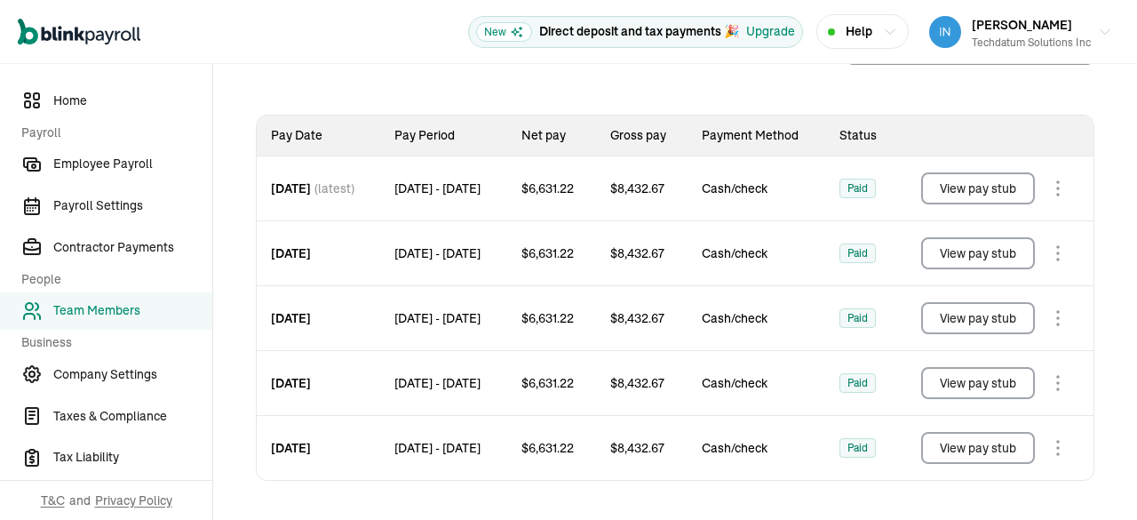
click at [964, 451] on button "View pay stub" at bounding box center [978, 448] width 114 height 32
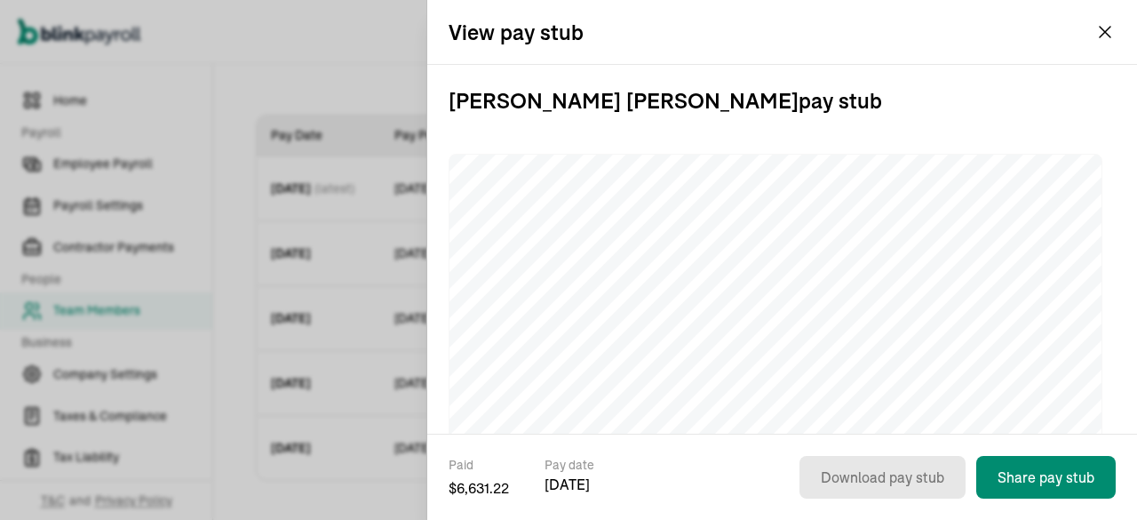
click at [1092, 34] on div "View pay stub" at bounding box center [782, 32] width 710 height 64
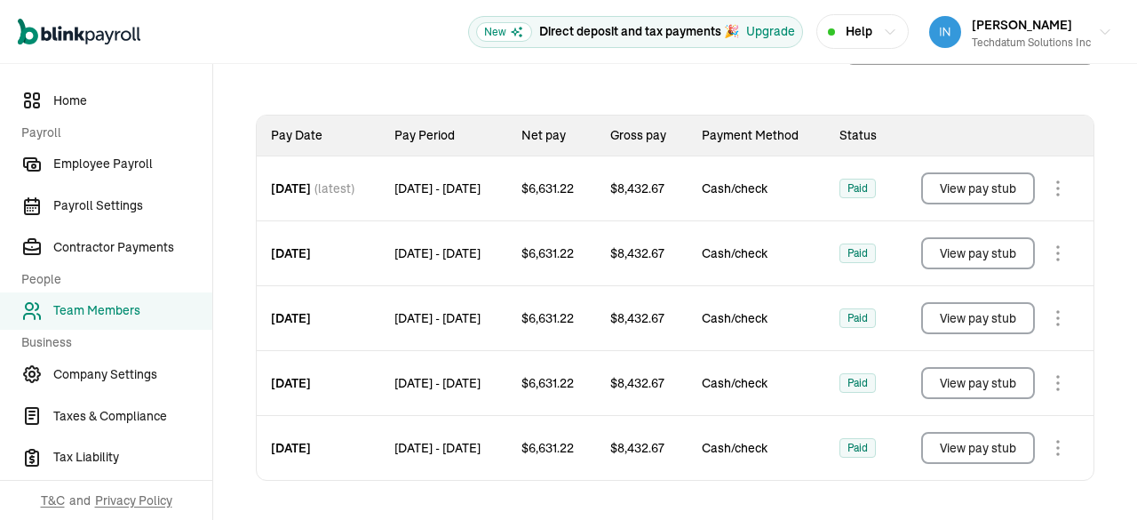
click at [993, 451] on button "View pay stub" at bounding box center [978, 448] width 114 height 32
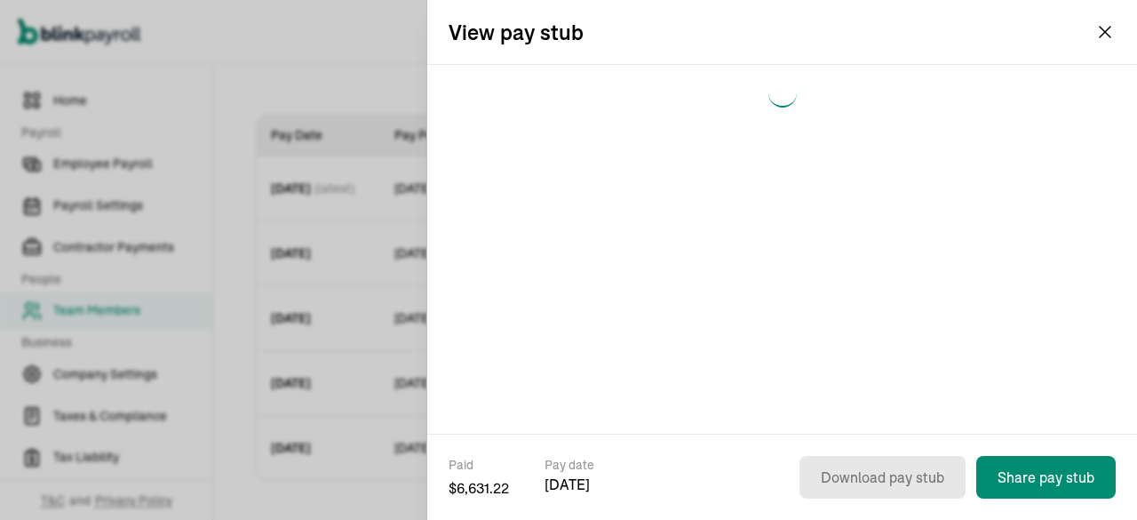
click at [1091, 38] on div "View pay stub" at bounding box center [782, 32] width 710 height 64
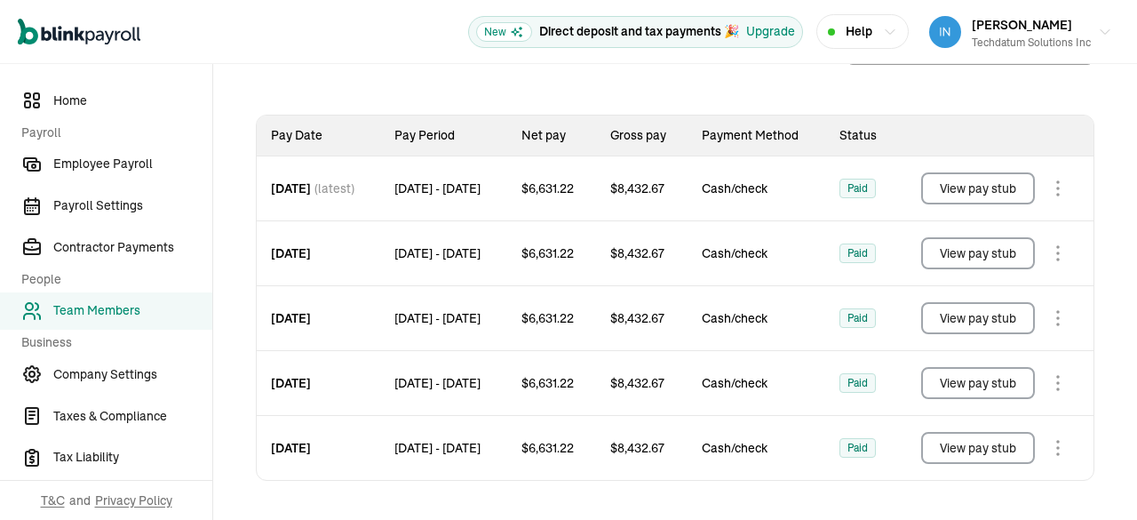
click at [941, 450] on button "View pay stub" at bounding box center [978, 448] width 114 height 32
click at [977, 441] on button "View pay stub" at bounding box center [978, 448] width 114 height 32
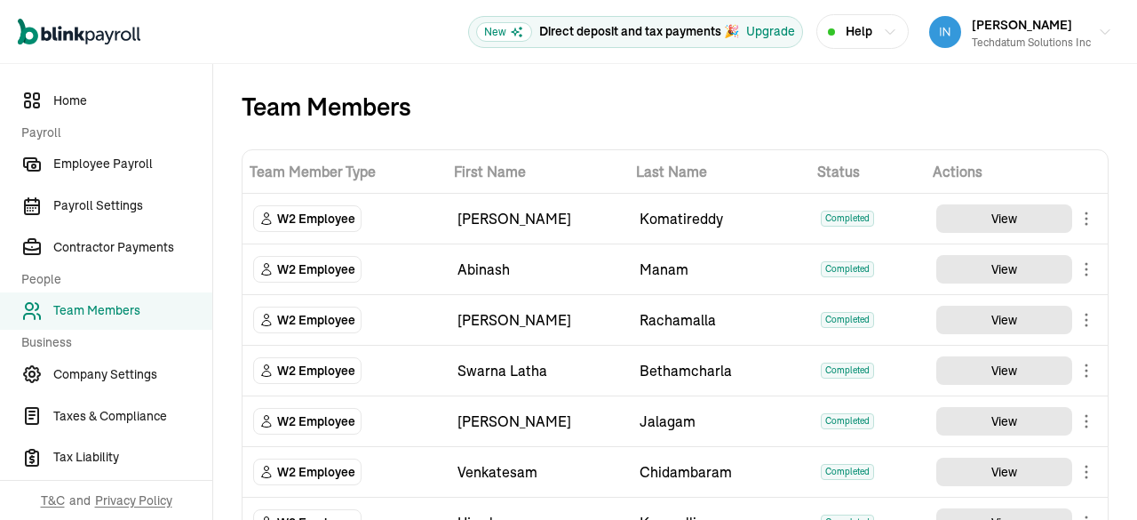
scroll to position [1870, 0]
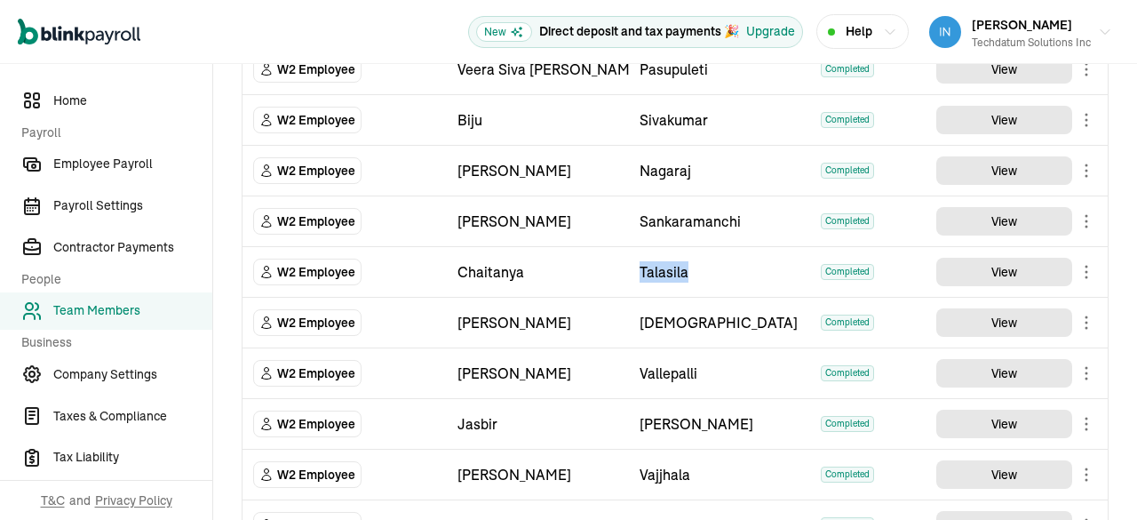
click at [725, 313] on div "[DEMOGRAPHIC_DATA]" at bounding box center [719, 322] width 161 height 21
click at [706, 273] on td "Talasila" at bounding box center [720, 272] width 182 height 51
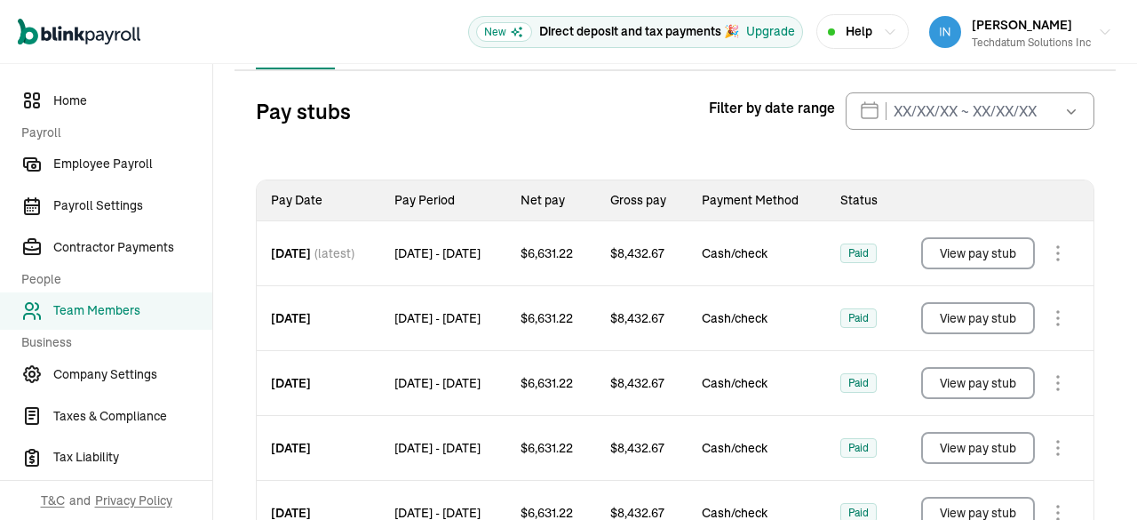
scroll to position [304, 0]
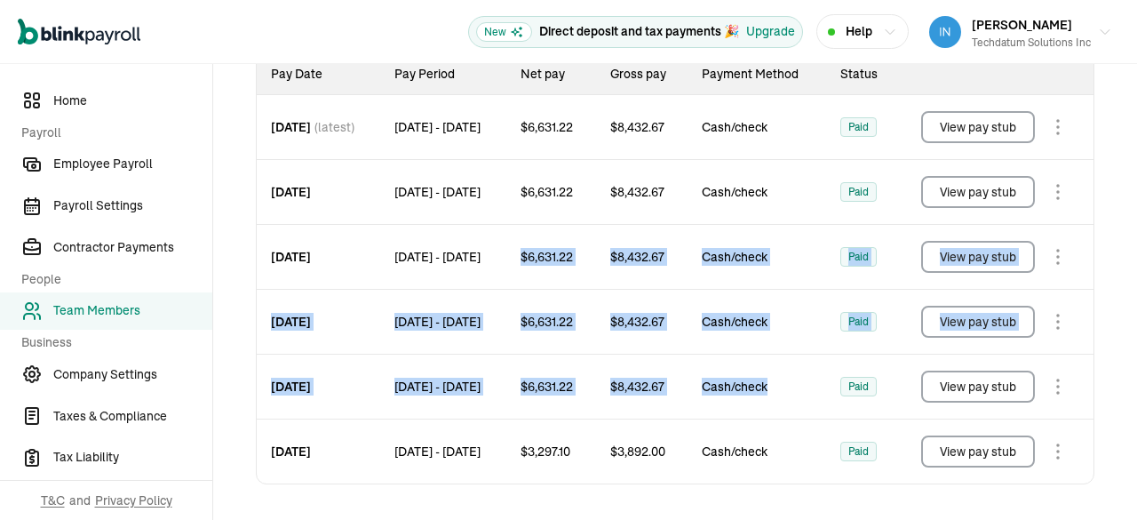
drag, startPoint x: 555, startPoint y: 285, endPoint x: 834, endPoint y: 379, distance: 294.3
click at [834, 379] on tbody "[DATE] (latest) [DATE] - [DATE] $ 6,631.22 $ 8,432.67 Cash/check Paid View pay …" at bounding box center [675, 289] width 837 height 389
click at [805, 377] on span "Cash/check" at bounding box center [757, 386] width 110 height 18
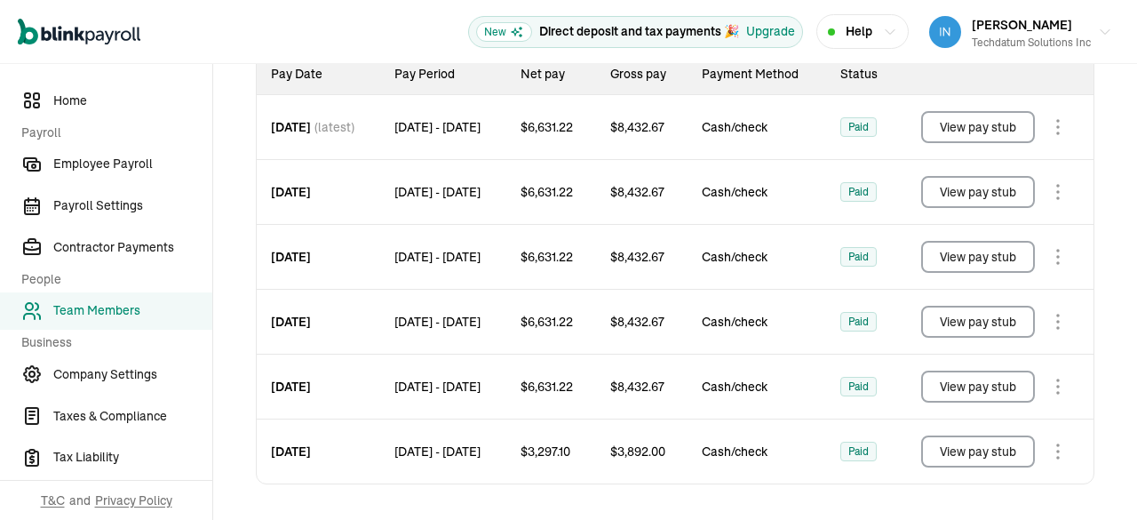
click at [952, 448] on button "View pay stub" at bounding box center [978, 451] width 114 height 32
click at [970, 383] on button "View pay stub" at bounding box center [978, 386] width 114 height 32
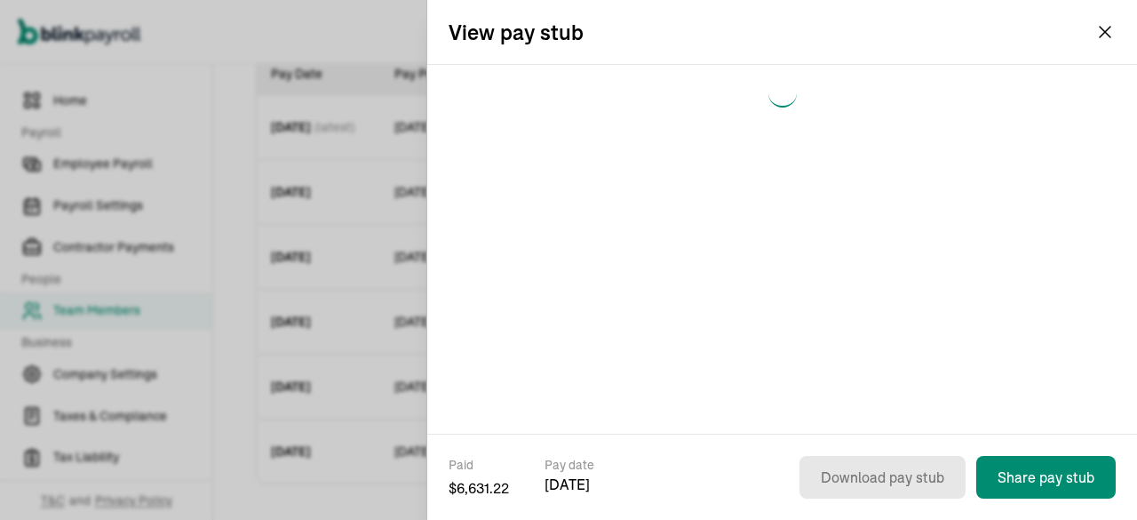
click at [764, 337] on div at bounding box center [782, 249] width 710 height 369
click at [766, 335] on div at bounding box center [782, 249] width 710 height 369
click at [766, 334] on div at bounding box center [782, 249] width 710 height 369
click at [767, 332] on div at bounding box center [782, 249] width 710 height 369
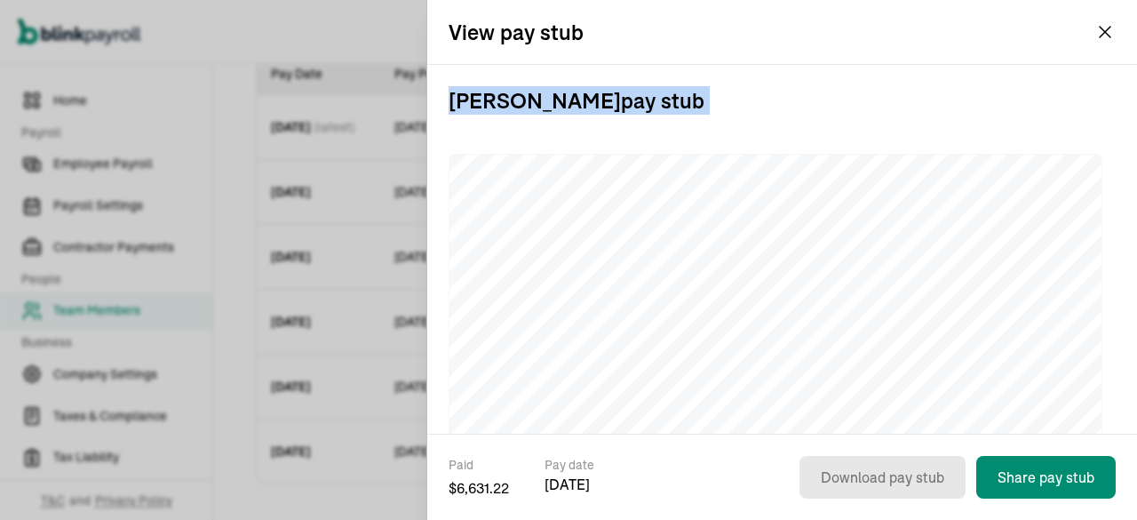
click at [893, 121] on h3 "[PERSON_NAME] pay stub" at bounding box center [782, 100] width 667 height 71
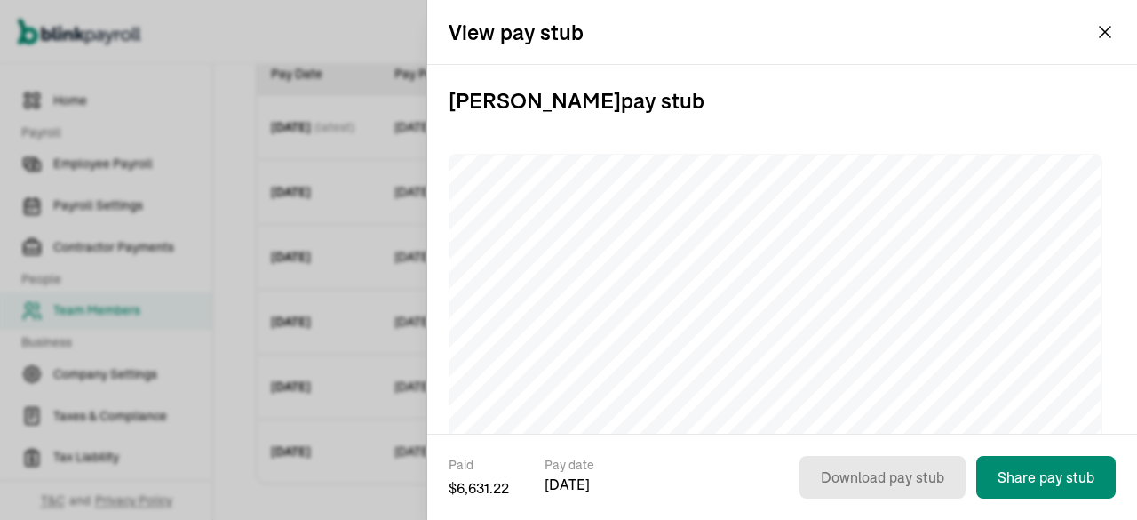
click at [1091, 39] on div "View pay stub" at bounding box center [782, 32] width 710 height 64
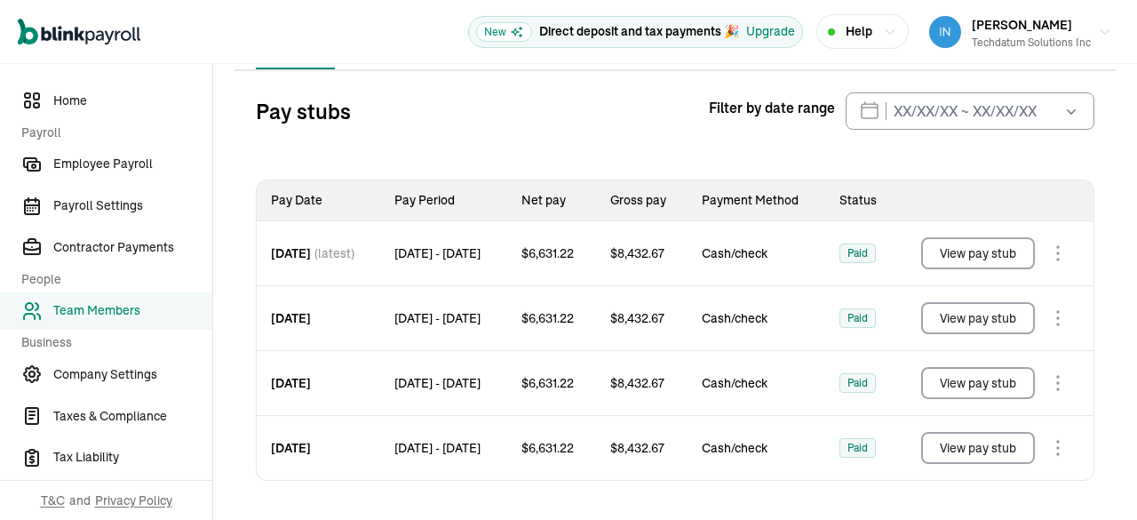
scroll to position [194, 0]
click at [987, 445] on button "View pay stub" at bounding box center [978, 448] width 114 height 32
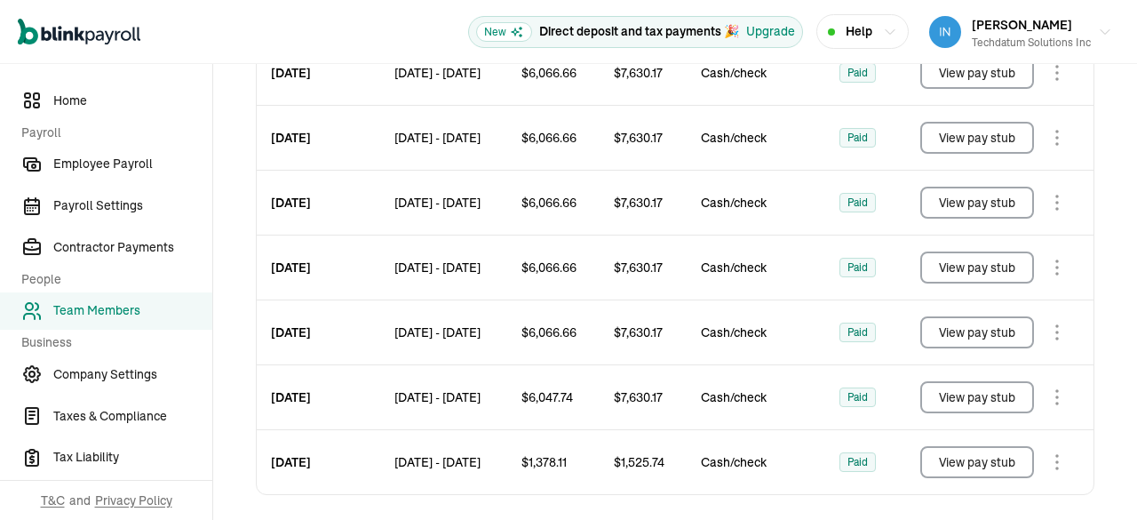
scroll to position [581, 0]
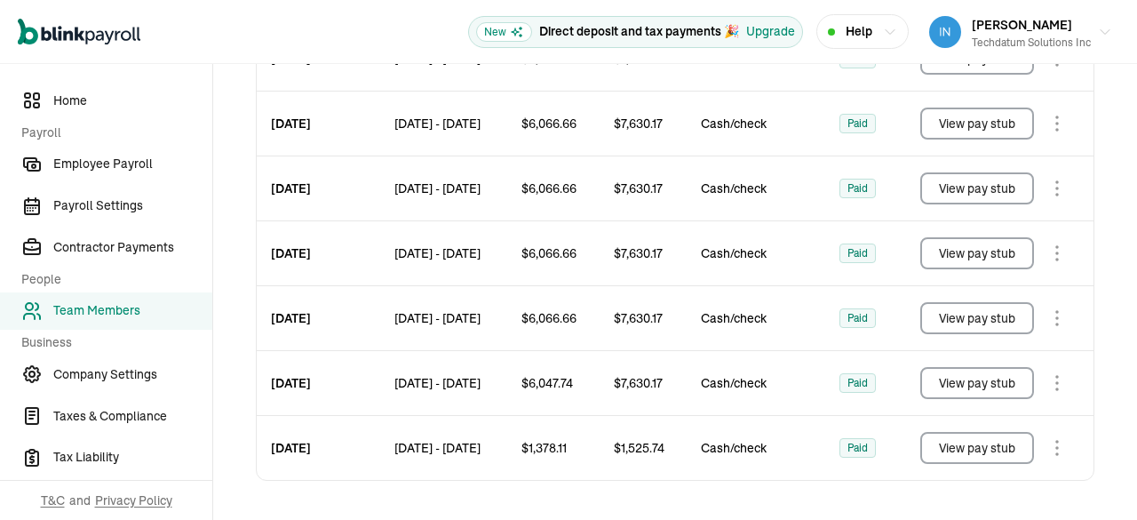
click at [940, 333] on button "View pay stub" at bounding box center [977, 318] width 114 height 32
click at [952, 465] on td "View pay stub" at bounding box center [995, 448] width 196 height 65
click at [952, 461] on button "View pay stub" at bounding box center [977, 448] width 114 height 32
click at [970, 450] on button "View pay stub" at bounding box center [977, 448] width 114 height 32
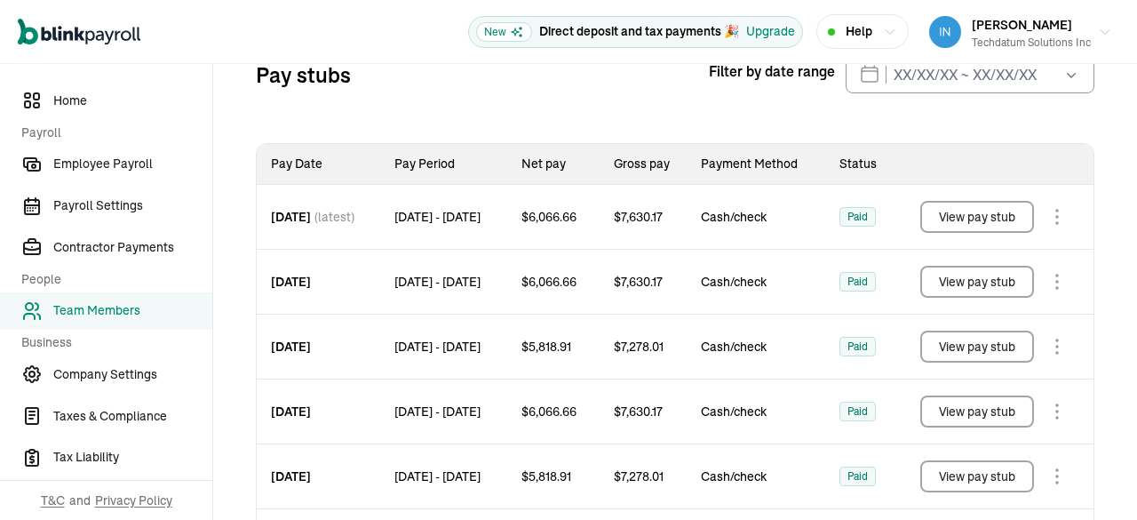
scroll to position [121, 0]
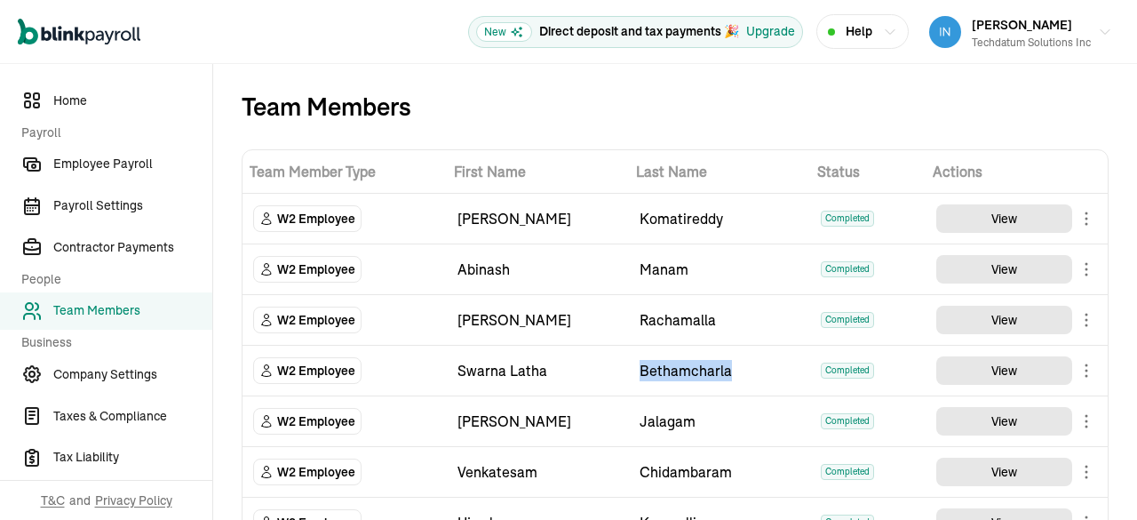
click at [977, 385] on td "View" at bounding box center [1016, 370] width 182 height 51
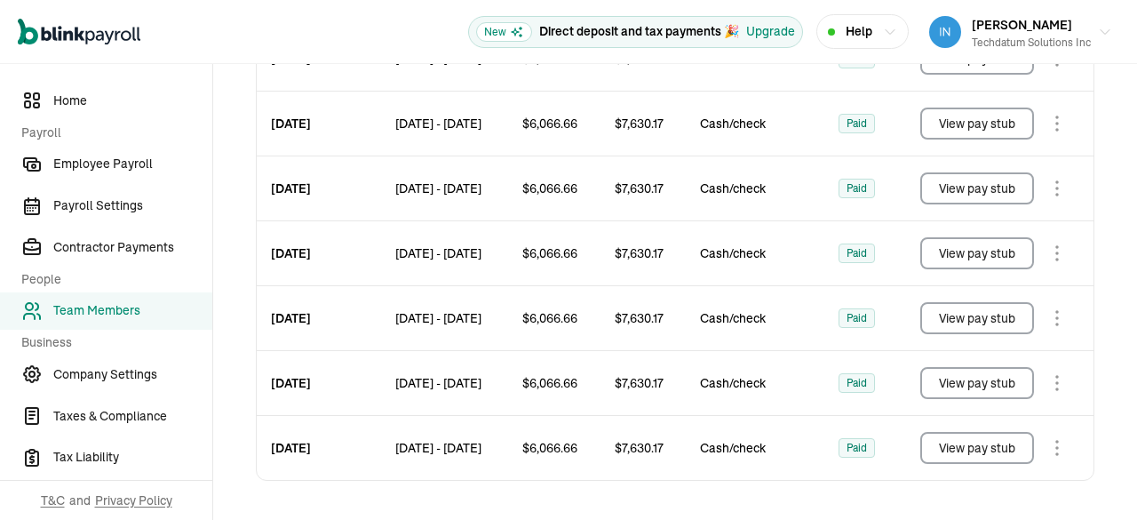
scroll to position [451, 0]
click at [997, 461] on button "View pay stub" at bounding box center [977, 448] width 114 height 32
click at [1001, 445] on button "View pay stub" at bounding box center [977, 448] width 114 height 32
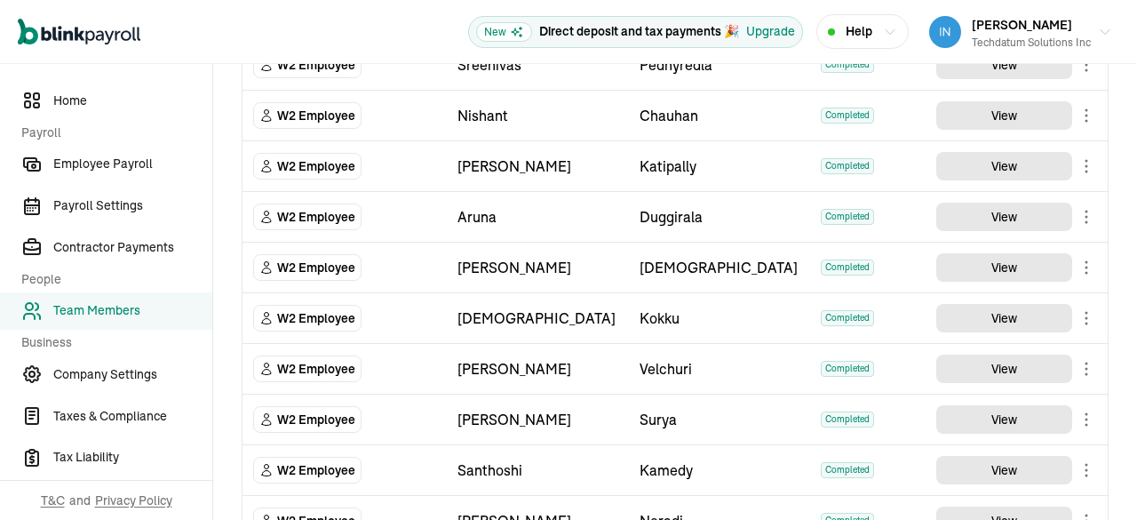
scroll to position [1920, 0]
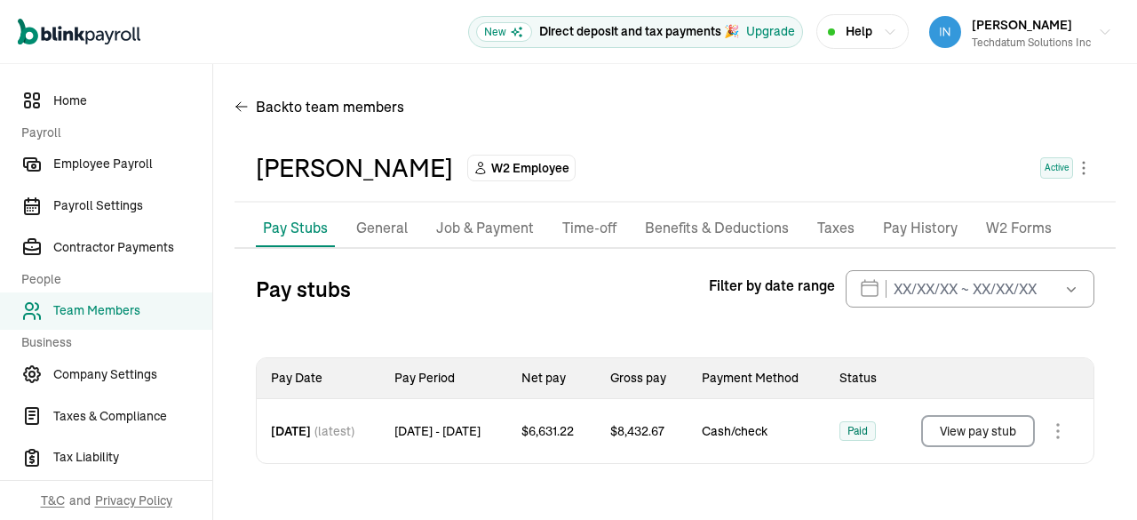
click at [956, 436] on button "View pay stub" at bounding box center [978, 431] width 114 height 32
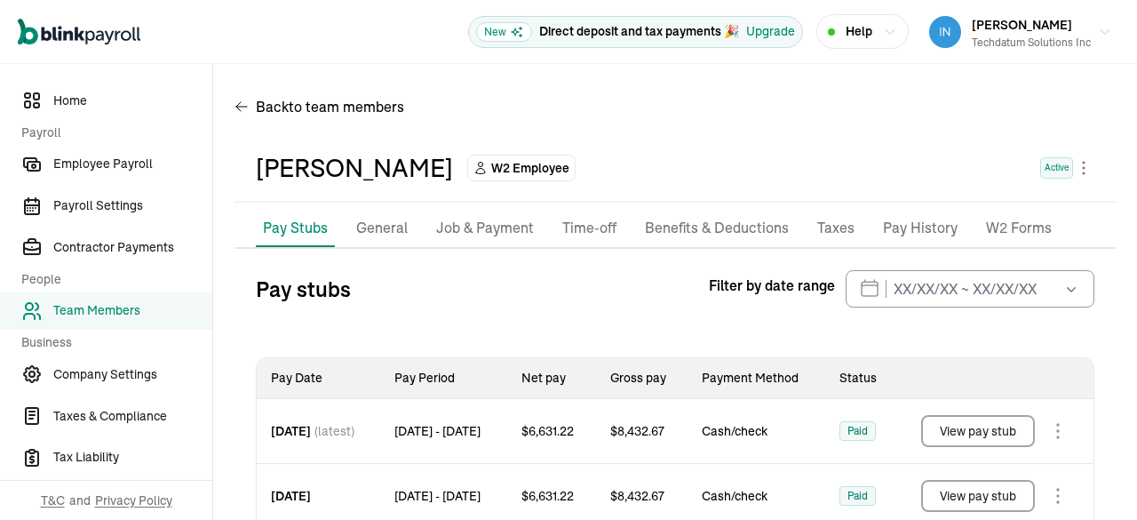
scroll to position [129, 0]
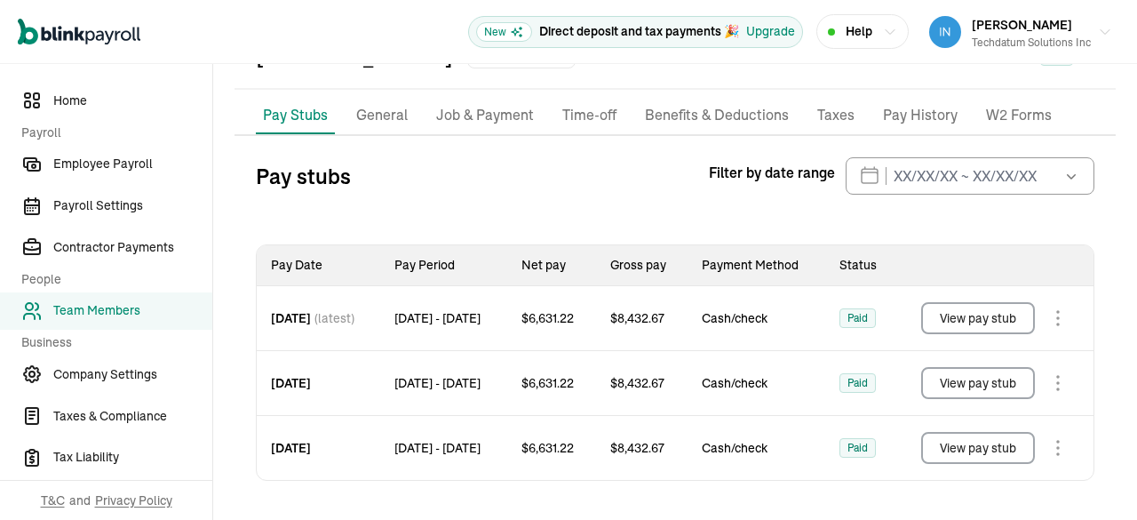
click at [959, 452] on button "View pay stub" at bounding box center [978, 448] width 114 height 32
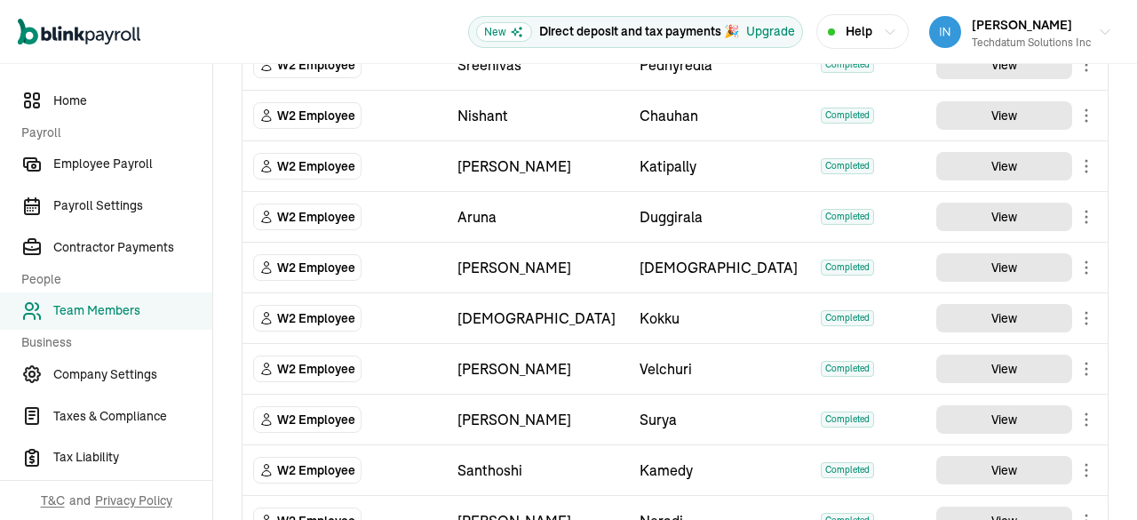
scroll to position [1920, 0]
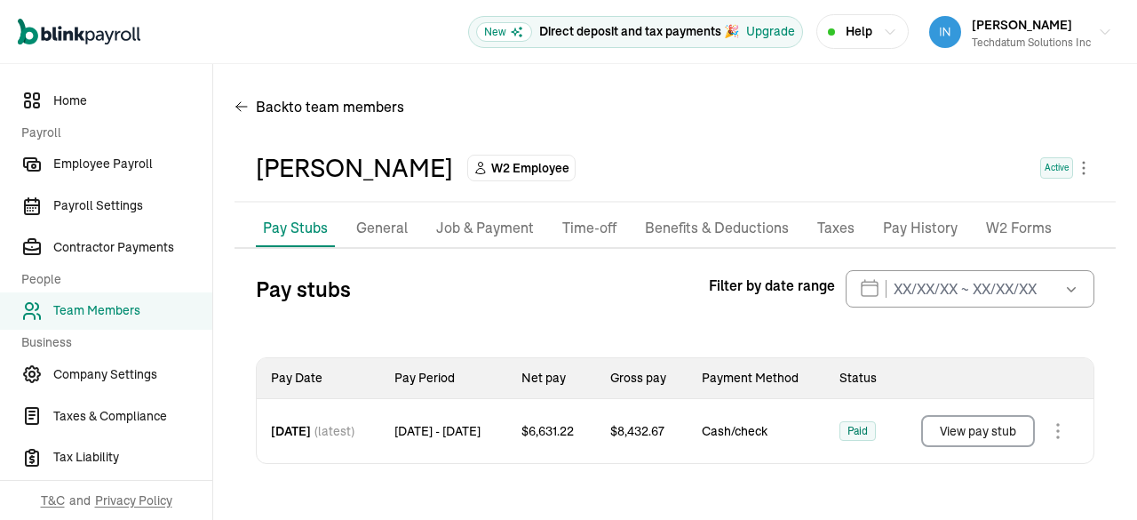
click at [966, 442] on button "View pay stub" at bounding box center [978, 431] width 114 height 32
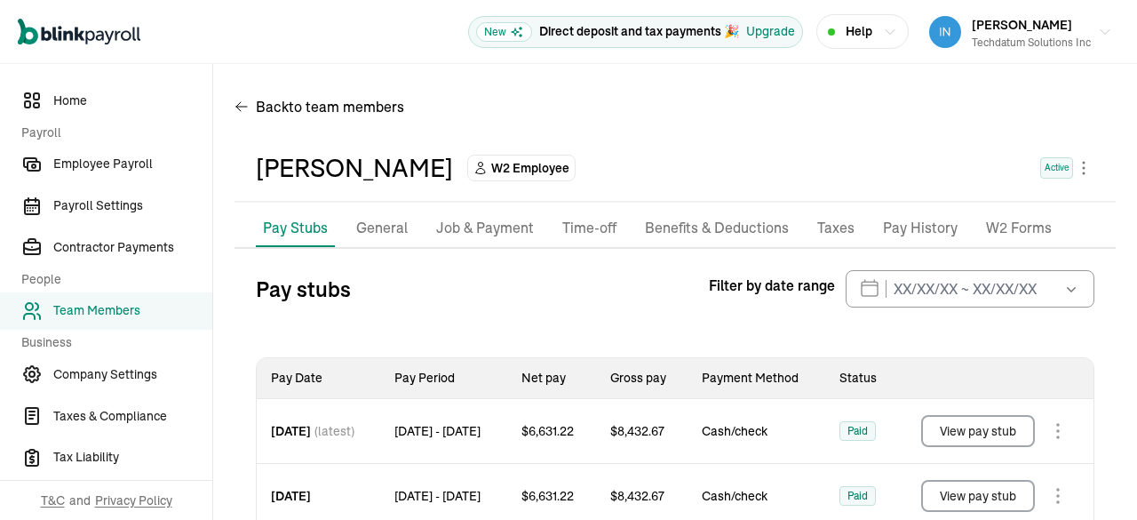
scroll to position [129, 0]
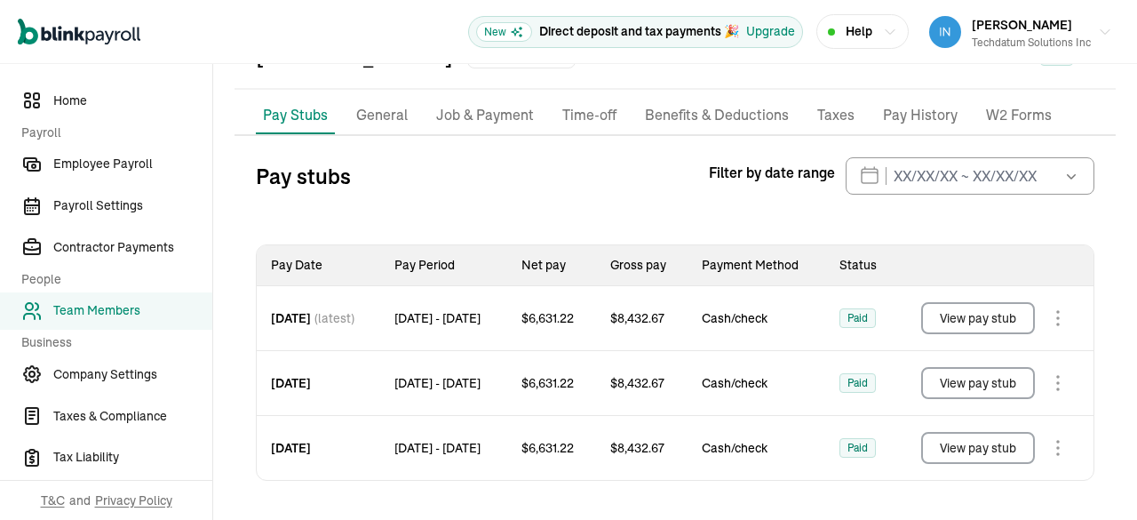
click at [928, 445] on button "View pay stub" at bounding box center [978, 448] width 114 height 32
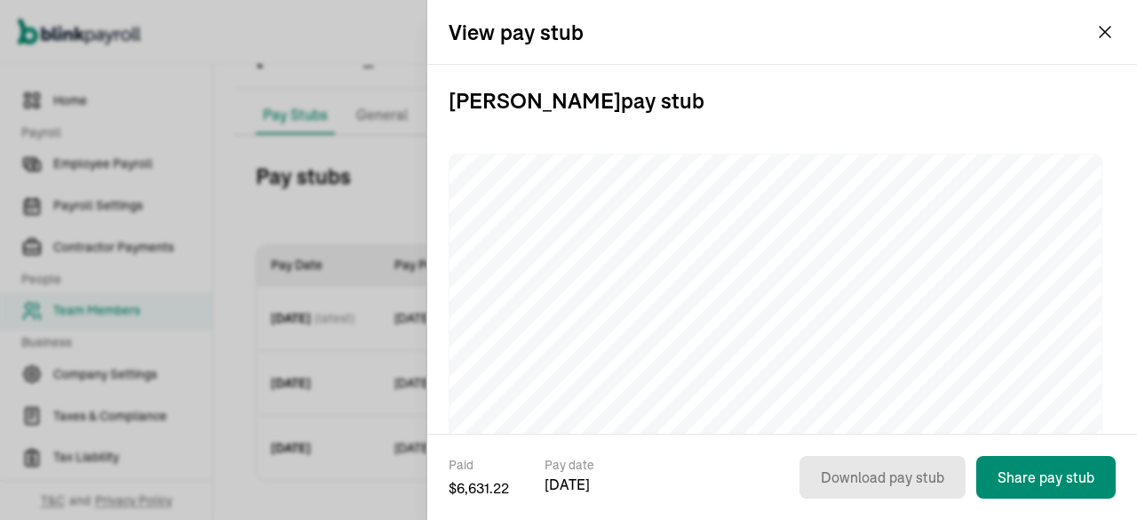
click at [1107, 49] on div "View pay stub" at bounding box center [782, 32] width 710 height 64
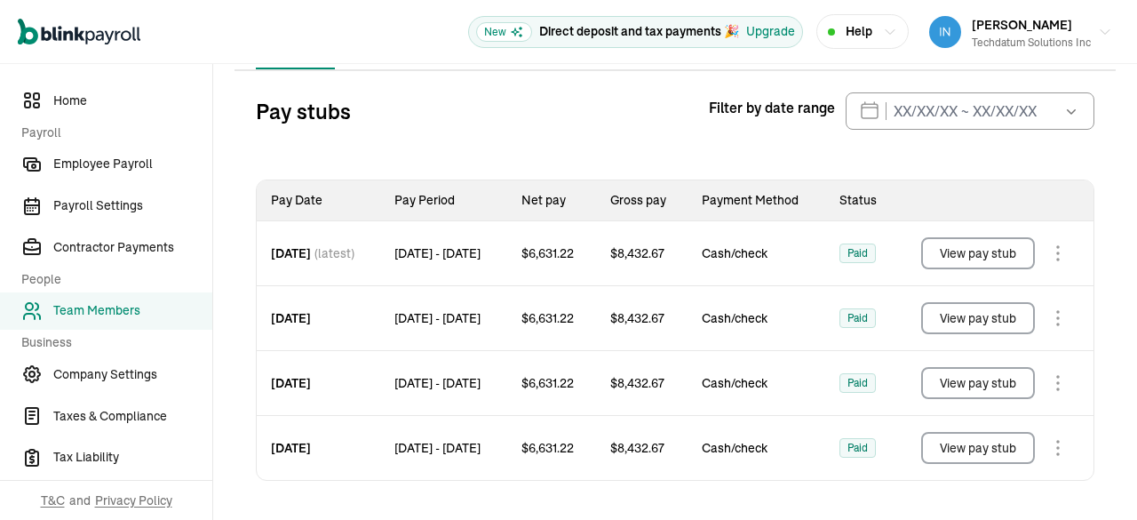
scroll to position [194, 0]
click at [1004, 445] on button "View pay stub" at bounding box center [978, 448] width 114 height 32
click at [925, 448] on button "View pay stub" at bounding box center [978, 448] width 114 height 32
